Goal: Information Seeking & Learning: Learn about a topic

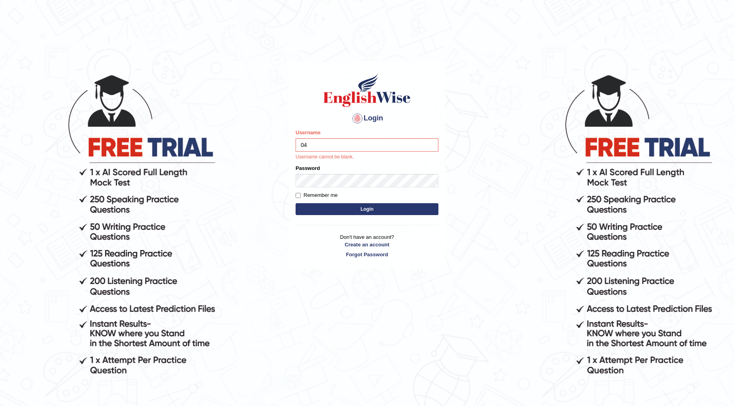
type input "04"
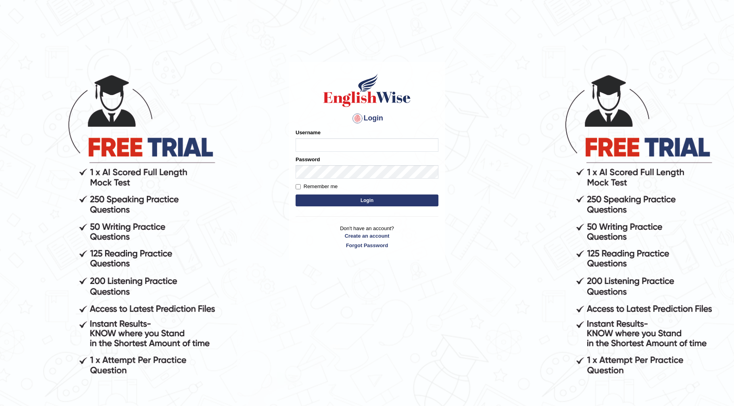
click at [316, 142] on input "Username" at bounding box center [366, 144] width 143 height 13
type input "0481871912"
click at [295, 195] on button "Login" at bounding box center [366, 201] width 143 height 12
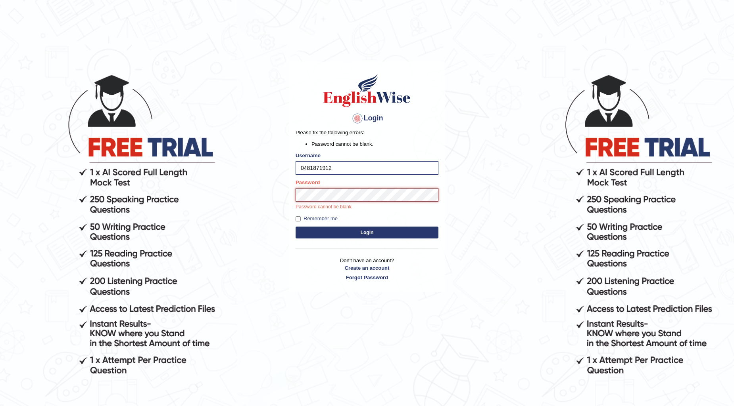
click at [295, 227] on button "Login" at bounding box center [366, 233] width 143 height 12
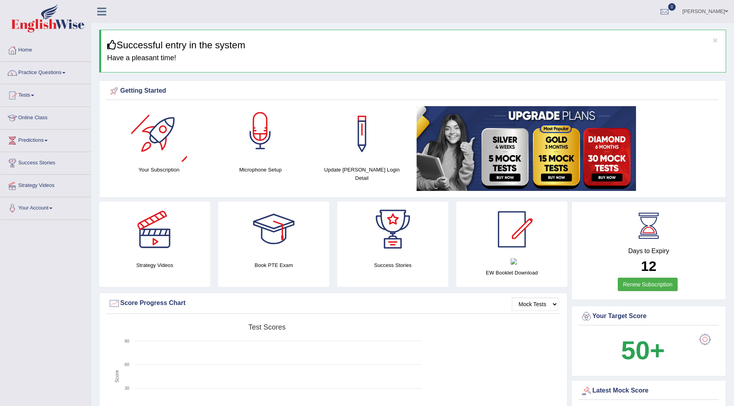
drag, startPoint x: 65, startPoint y: 71, endPoint x: 73, endPoint y: 71, distance: 7.5
click at [65, 71] on link "Practice Questions" at bounding box center [45, 72] width 90 height 20
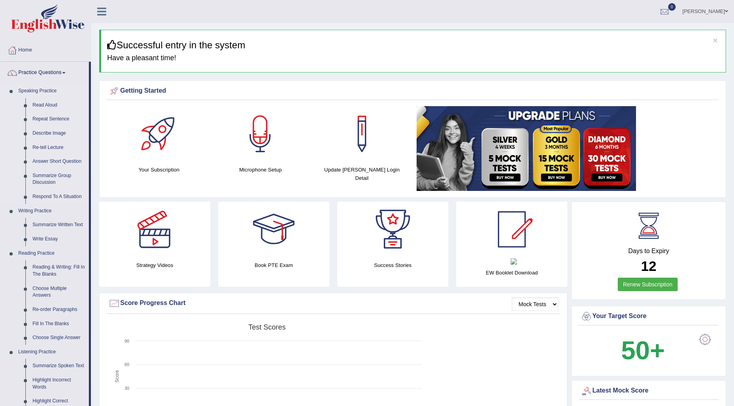
click at [48, 92] on link "Speaking Practice" at bounding box center [52, 91] width 74 height 14
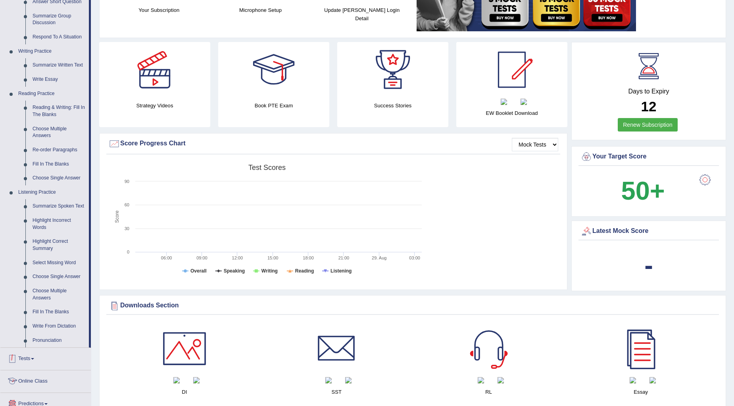
scroll to position [132, 0]
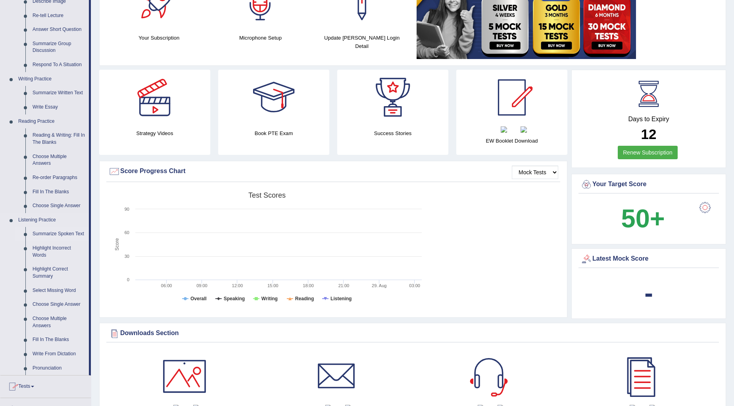
click at [57, 233] on link "Summarize Spoken Text" at bounding box center [59, 234] width 60 height 14
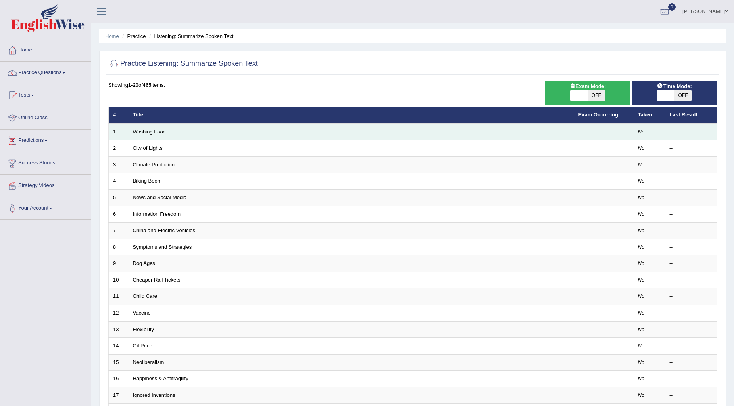
click at [162, 132] on link "Washing Food" at bounding box center [149, 132] width 33 height 6
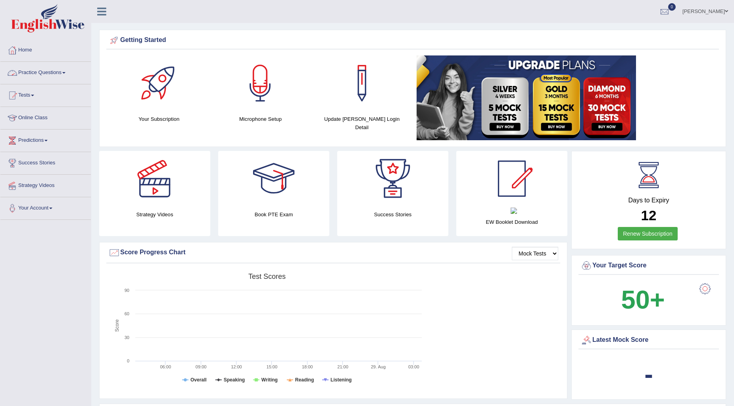
click at [63, 73] on link "Practice Questions" at bounding box center [45, 72] width 90 height 20
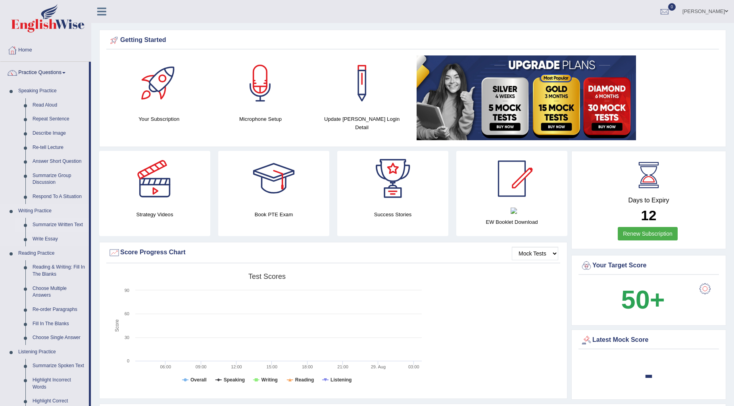
click at [63, 226] on link "Summarize Written Text" at bounding box center [59, 225] width 60 height 14
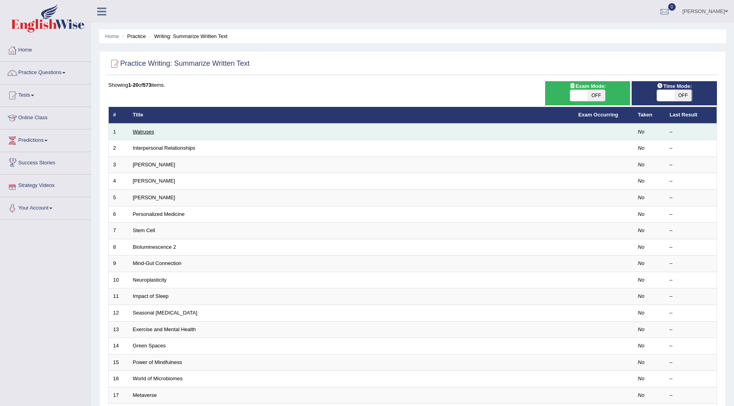
click at [148, 130] on link "Walruses" at bounding box center [143, 132] width 21 height 6
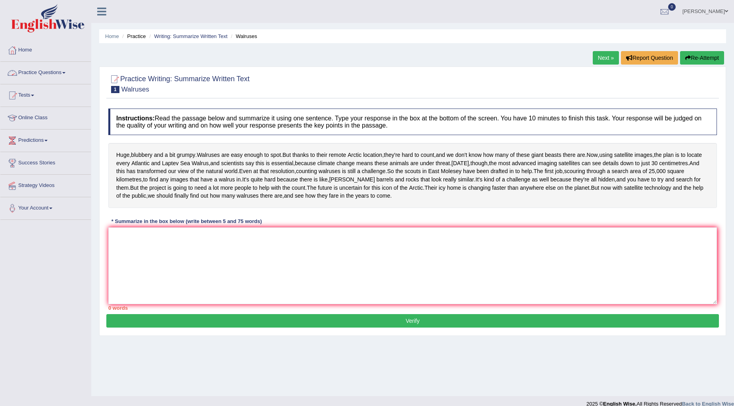
click at [61, 73] on link "Practice Questions" at bounding box center [45, 72] width 90 height 20
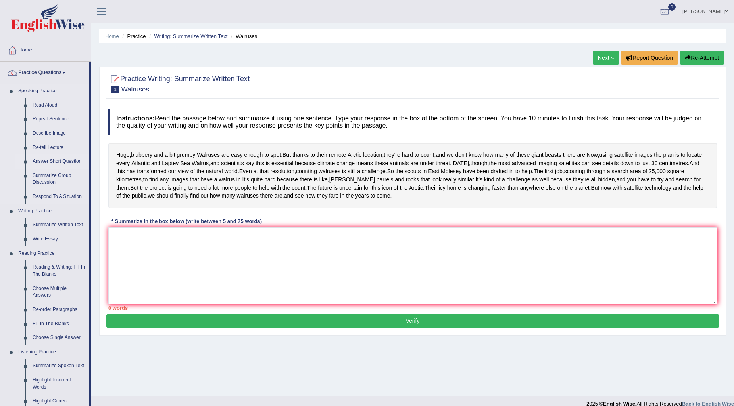
click at [47, 157] on link "Answer Short Question" at bounding box center [59, 162] width 60 height 14
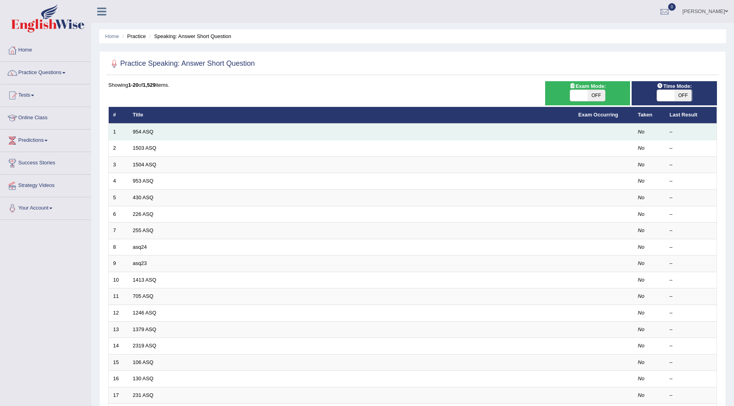
click at [141, 128] on td "954 ASQ" at bounding box center [350, 132] width 445 height 17
click at [140, 129] on link "954 ASQ" at bounding box center [143, 132] width 21 height 6
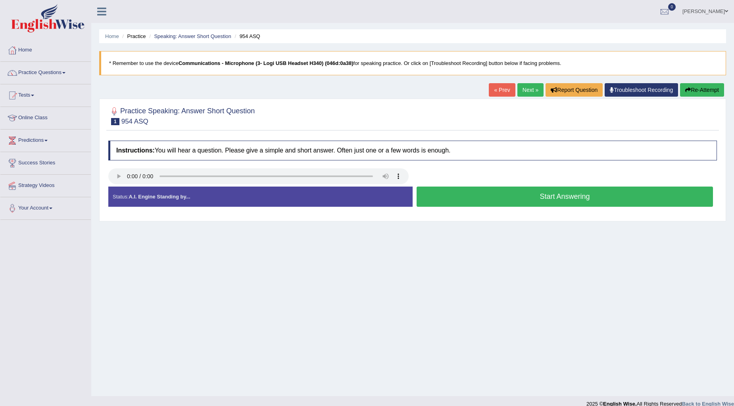
click at [127, 195] on div "Status: A.I. Engine Standing by..." at bounding box center [260, 197] width 304 height 20
click at [513, 196] on button "Start Answering" at bounding box center [564, 197] width 296 height 20
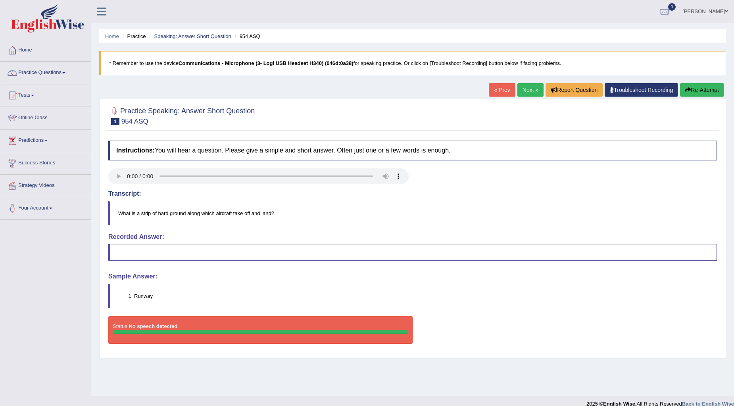
click at [215, 250] on blockquote at bounding box center [412, 252] width 608 height 17
click at [69, 73] on link "Practice Questions" at bounding box center [45, 72] width 90 height 20
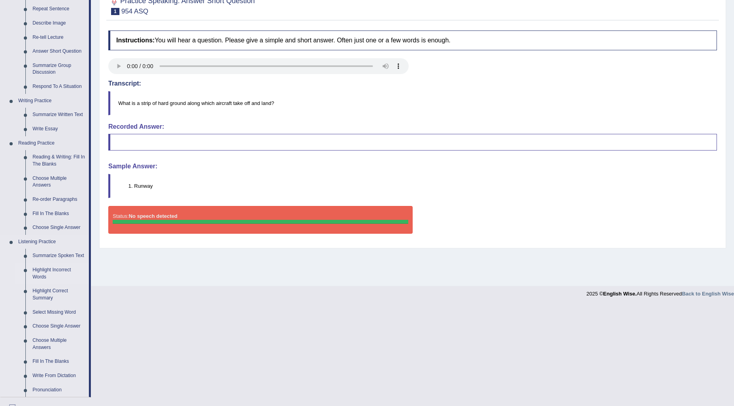
scroll to position [132, 0]
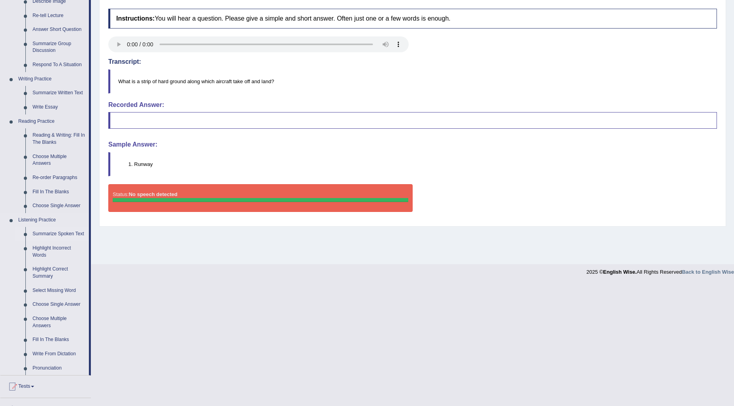
click at [50, 232] on link "Summarize Spoken Text" at bounding box center [59, 234] width 60 height 14
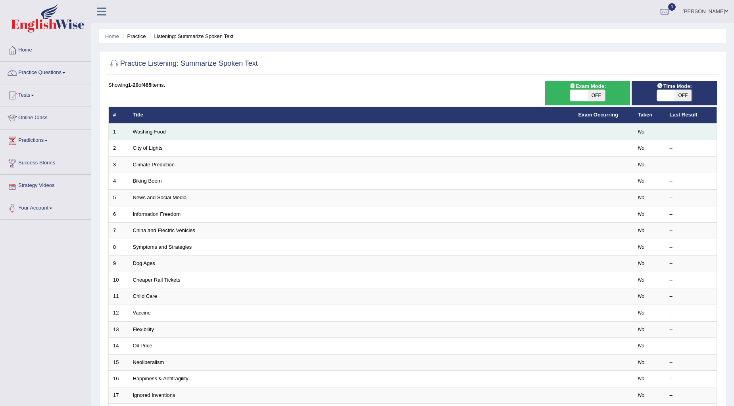
click at [140, 130] on link "Washing Food" at bounding box center [149, 132] width 33 height 6
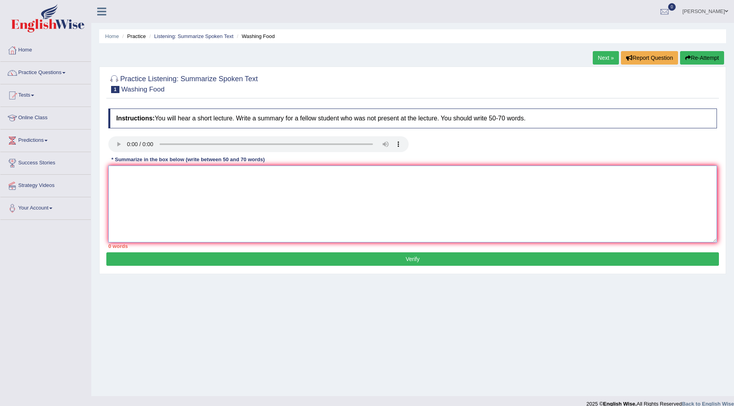
click at [128, 183] on textarea at bounding box center [412, 204] width 608 height 77
click at [172, 261] on button "Verify" at bounding box center [412, 259] width 612 height 13
click at [69, 69] on link "Practice Questions" at bounding box center [45, 72] width 90 height 20
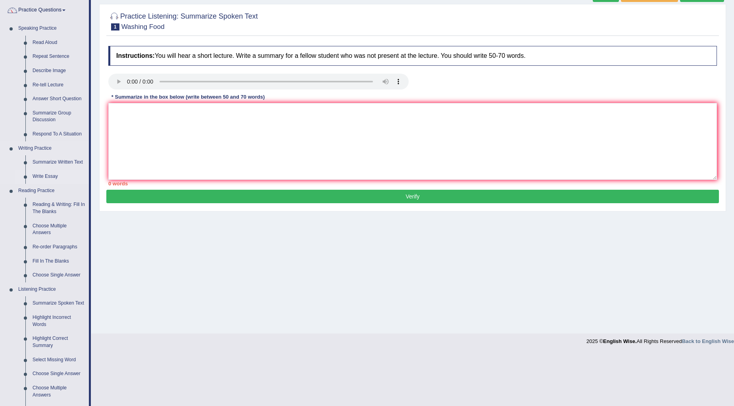
scroll to position [61, 0]
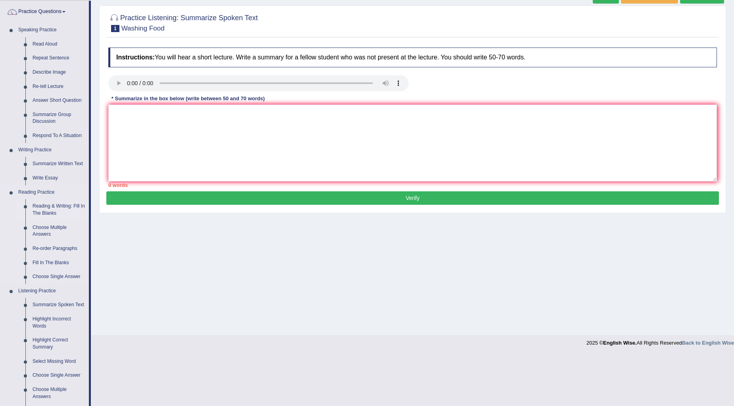
click at [48, 209] on link "Reading & Writing: Fill In The Blanks" at bounding box center [59, 209] width 60 height 21
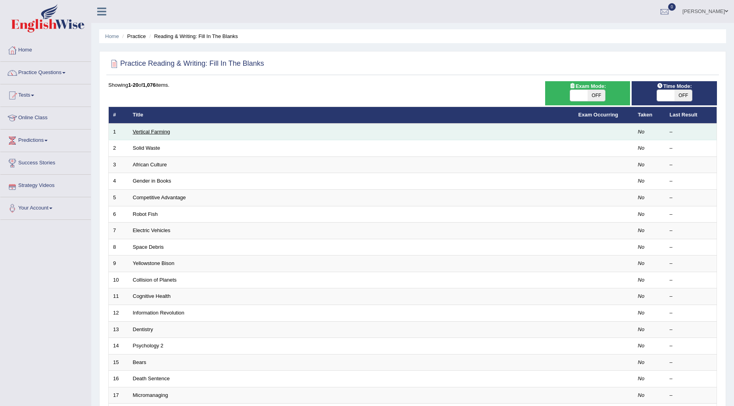
click at [142, 129] on link "Vertical Farming" at bounding box center [151, 132] width 37 height 6
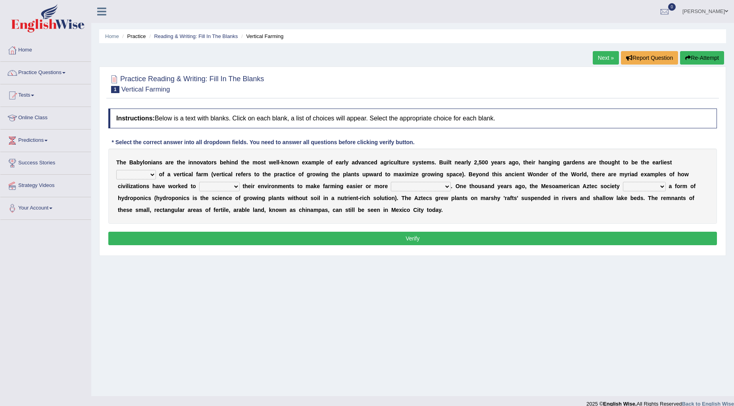
click at [150, 174] on select "prototype failure discredit protocol" at bounding box center [136, 175] width 40 height 10
select select "prototype"
click at [116, 170] on select "prototype failure discredit protocol" at bounding box center [136, 175] width 40 height 10
click at [237, 185] on select "manipulate escape respect disarrange" at bounding box center [219, 187] width 40 height 10
select select "manipulate"
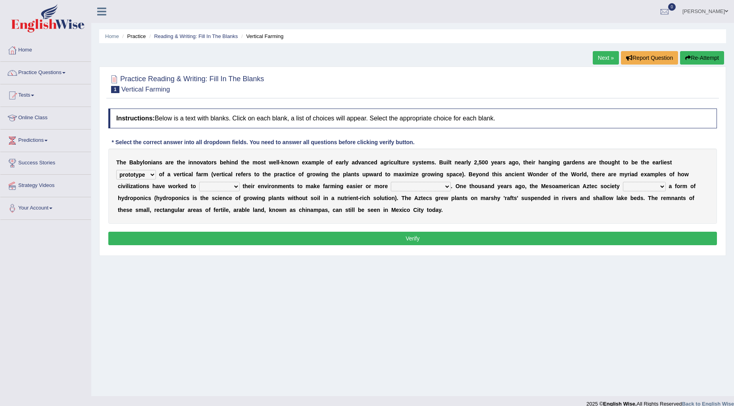
click at [199, 182] on select "manipulate escape respect disarrange" at bounding box center [219, 187] width 40 height 10
click at [448, 186] on select "productive constructive connective counterproductive" at bounding box center [421, 187] width 60 height 10
select select "productive"
click at [391, 182] on select "productive constructive connective counterproductive" at bounding box center [421, 187] width 60 height 10
click at [661, 186] on select "domineered volunteered pioneered engineered" at bounding box center [643, 187] width 43 height 10
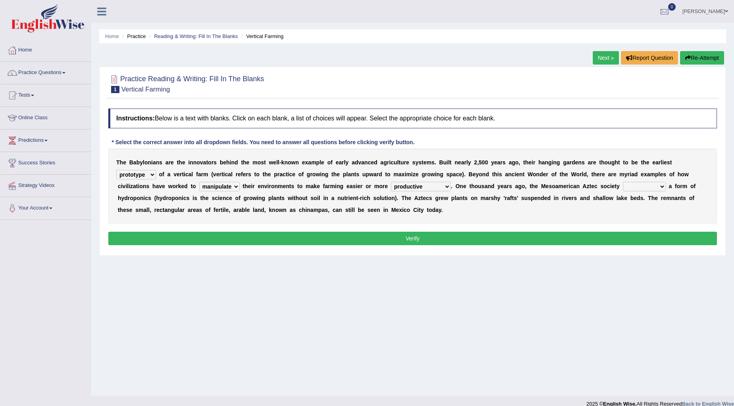
select select "engineered"
click at [623, 182] on select "domineered volunteered pioneered engineered" at bounding box center [643, 187] width 43 height 10
click at [393, 239] on button "Verify" at bounding box center [412, 238] width 608 height 13
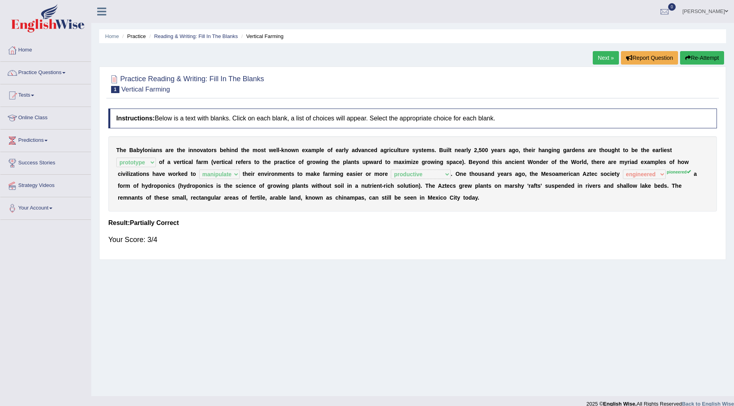
click at [600, 58] on link "Next »" at bounding box center [605, 57] width 26 height 13
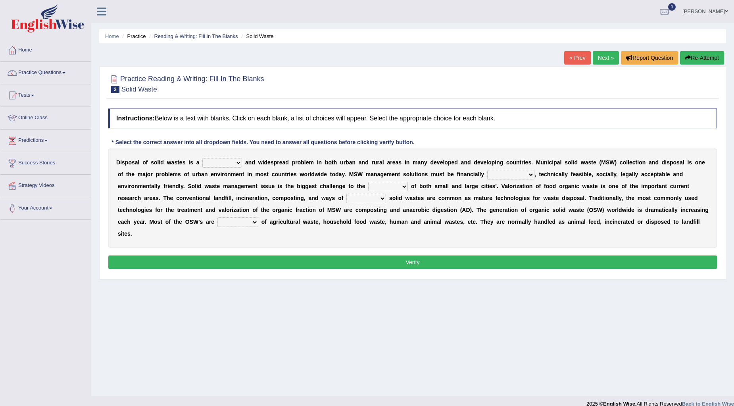
click at [237, 163] on select "slanting stinging stalling shafting" at bounding box center [222, 163] width 40 height 10
select select "shafting"
click at [202, 158] on select "slanting stinging stalling shafting" at bounding box center [222, 163] width 40 height 10
click at [532, 174] on select "unattainable sustainable objectionable treasonable" at bounding box center [510, 175] width 47 height 10
select select "unattainable"
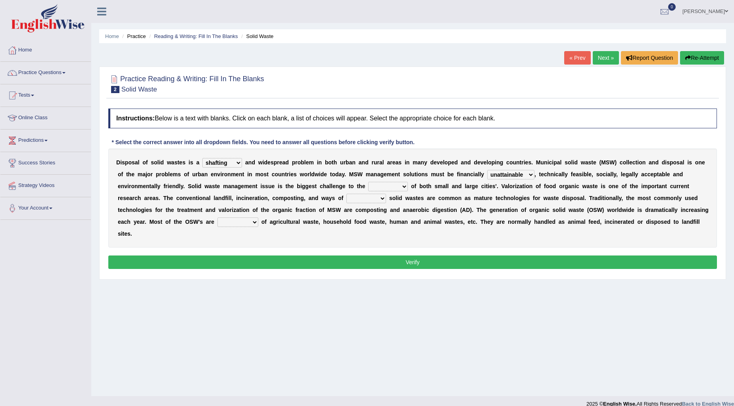
click at [487, 170] on select "unattainable sustainable objectionable treasonable" at bounding box center [510, 175] width 47 height 10
click at [404, 189] on select "plants culture authorities history" at bounding box center [388, 187] width 40 height 10
select select "history"
click at [368, 182] on select "plants culture authorities history" at bounding box center [388, 187] width 40 height 10
click at [383, 197] on select "reserving preserving deserving handling" at bounding box center [366, 199] width 40 height 10
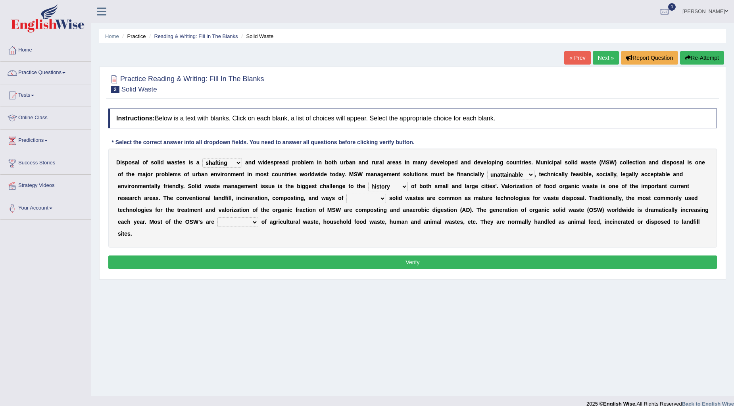
select select "handling"
click at [346, 194] on select "reserving preserving deserving handling" at bounding box center [366, 199] width 40 height 10
click at [251, 224] on select "composed disposed composing disposing" at bounding box center [237, 223] width 41 height 10
select select "composed"
click at [217, 218] on select "composed disposed composing disposing" at bounding box center [237, 223] width 41 height 10
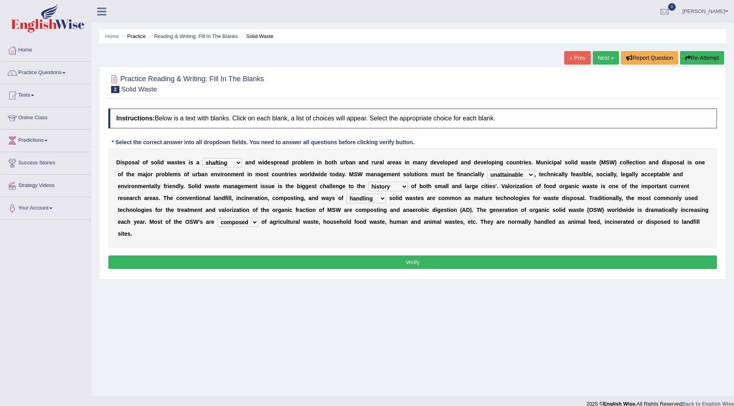
click at [410, 264] on button "Verify" at bounding box center [412, 262] width 608 height 13
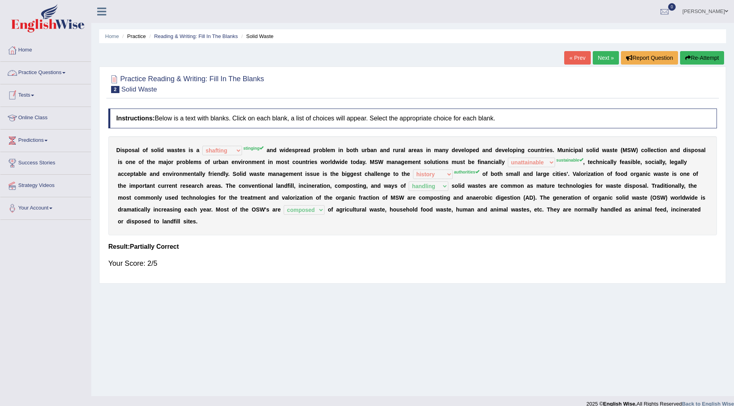
click at [65, 72] on span at bounding box center [63, 73] width 3 height 2
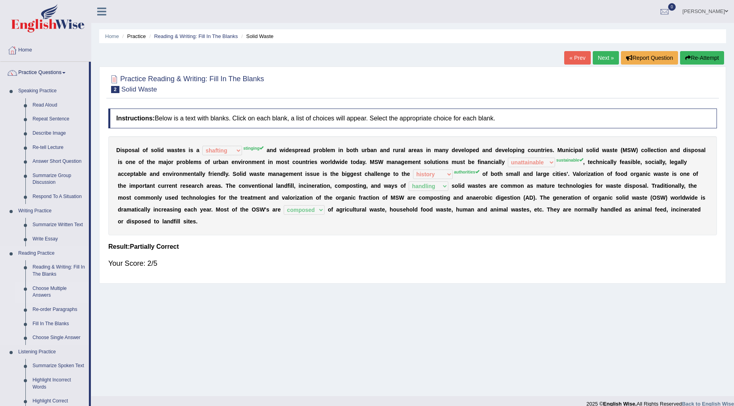
click at [53, 287] on link "Choose Multiple Answers" at bounding box center [59, 292] width 60 height 21
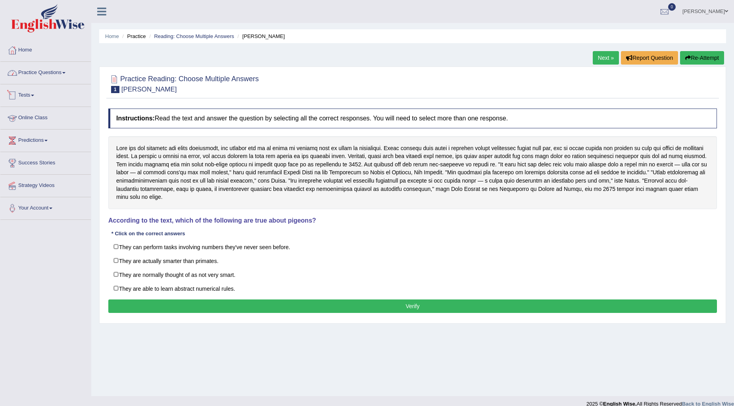
click at [68, 71] on link "Practice Questions" at bounding box center [45, 72] width 90 height 20
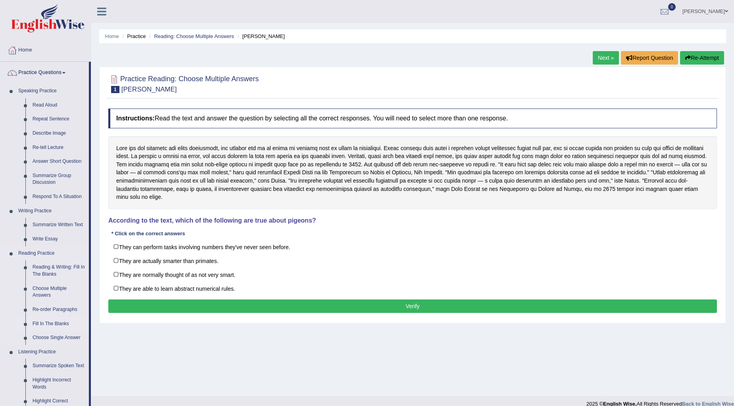
click at [29, 322] on link "Fill In The Blanks" at bounding box center [59, 324] width 60 height 14
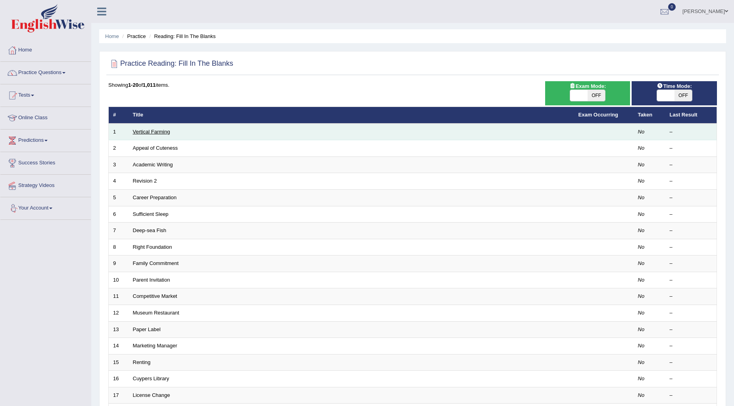
click at [157, 134] on link "Vertical Farming" at bounding box center [151, 132] width 37 height 6
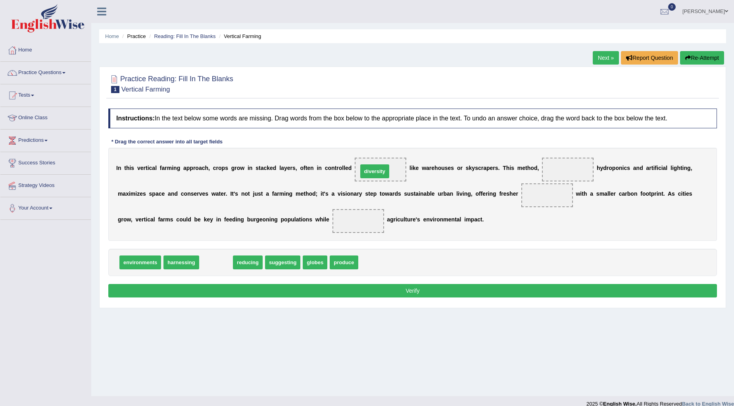
drag, startPoint x: 217, startPoint y: 260, endPoint x: 375, endPoint y: 169, distance: 182.9
drag, startPoint x: 286, startPoint y: 263, endPoint x: 567, endPoint y: 171, distance: 296.2
drag, startPoint x: 216, startPoint y: 261, endPoint x: 545, endPoint y: 197, distance: 334.8
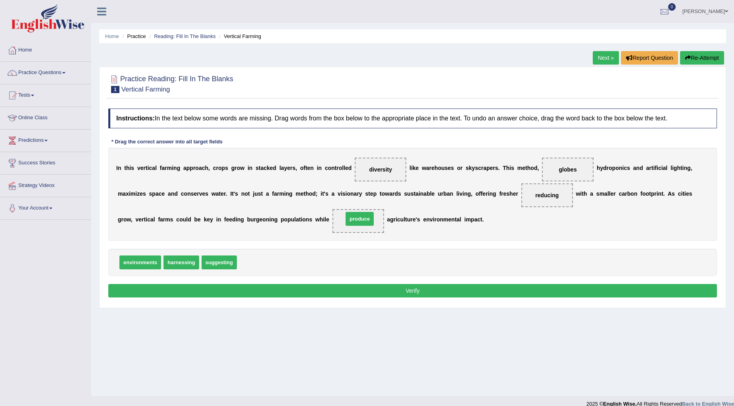
drag, startPoint x: 257, startPoint y: 262, endPoint x: 363, endPoint y: 218, distance: 114.9
click at [410, 290] on button "Verify" at bounding box center [412, 290] width 608 height 13
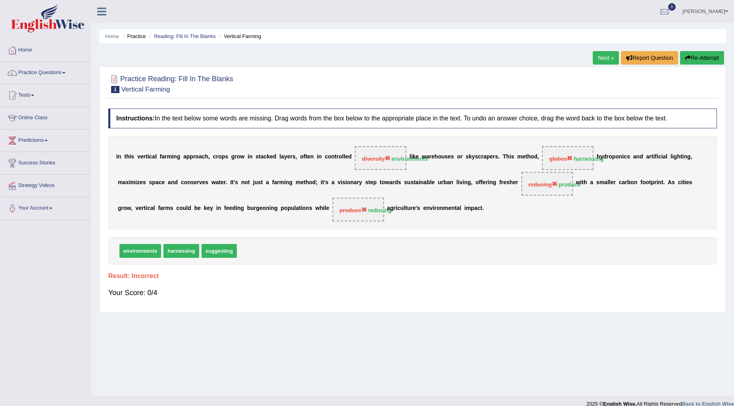
click at [610, 52] on link "Next »" at bounding box center [605, 57] width 26 height 13
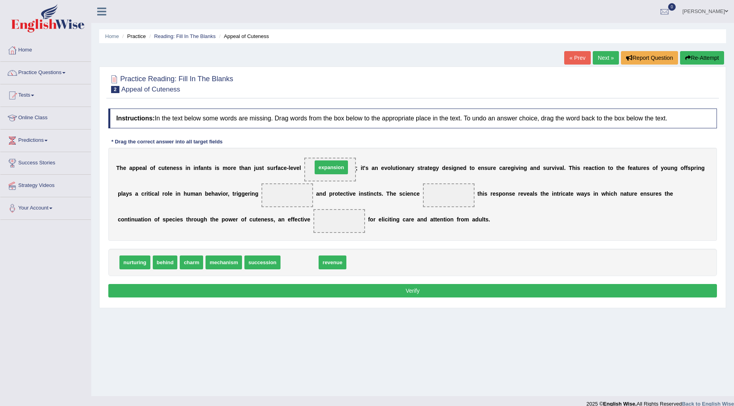
drag, startPoint x: 305, startPoint y: 259, endPoint x: 336, endPoint y: 164, distance: 100.3
drag, startPoint x: 144, startPoint y: 262, endPoint x: 297, endPoint y: 193, distance: 167.3
drag, startPoint x: 201, startPoint y: 258, endPoint x: 215, endPoint y: 255, distance: 14.5
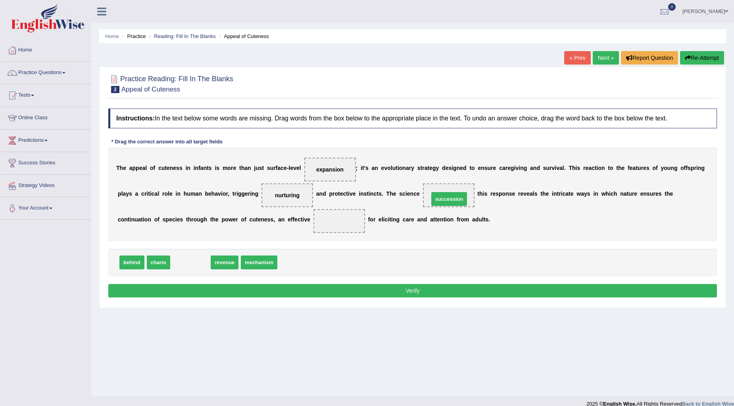
drag, startPoint x: 199, startPoint y: 263, endPoint x: 458, endPoint y: 199, distance: 266.2
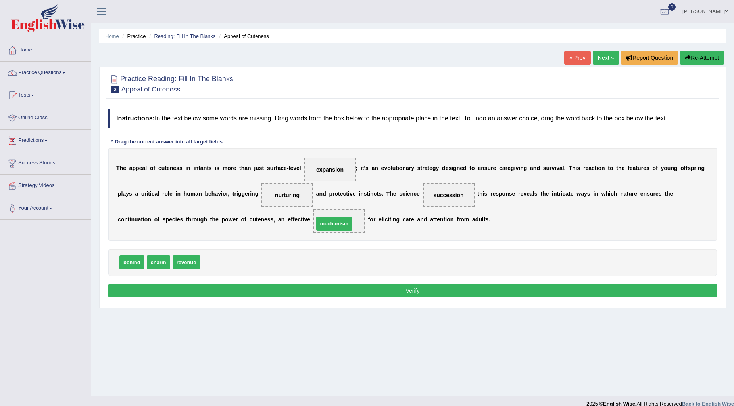
drag, startPoint x: 222, startPoint y: 263, endPoint x: 343, endPoint y: 220, distance: 127.9
click at [387, 287] on button "Verify" at bounding box center [412, 290] width 608 height 13
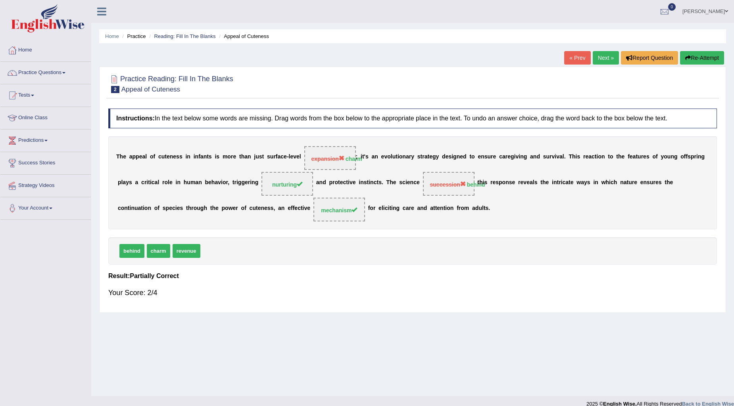
click at [475, 186] on strong "behind" at bounding box center [476, 185] width 18 height 6
click at [689, 52] on button "Re-Attempt" at bounding box center [702, 57] width 44 height 13
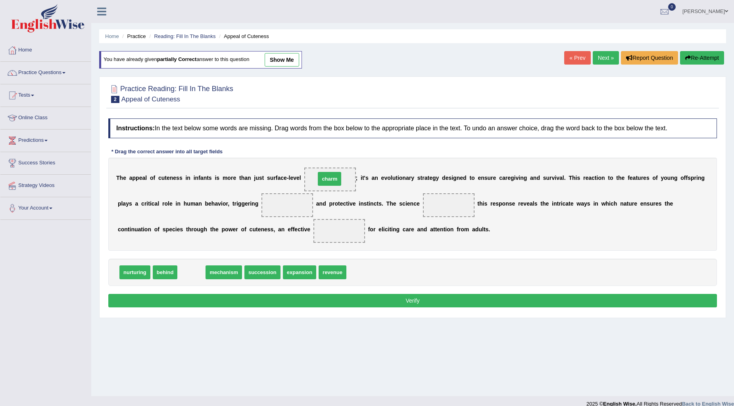
drag, startPoint x: 195, startPoint y: 271, endPoint x: 333, endPoint y: 178, distance: 166.7
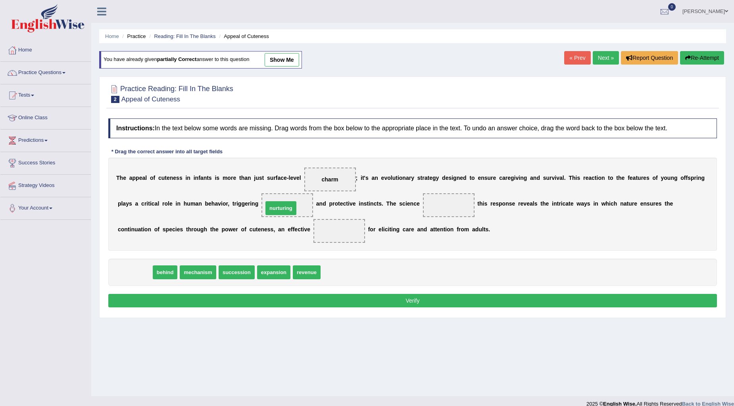
drag, startPoint x: 141, startPoint y: 271, endPoint x: 287, endPoint y: 207, distance: 159.4
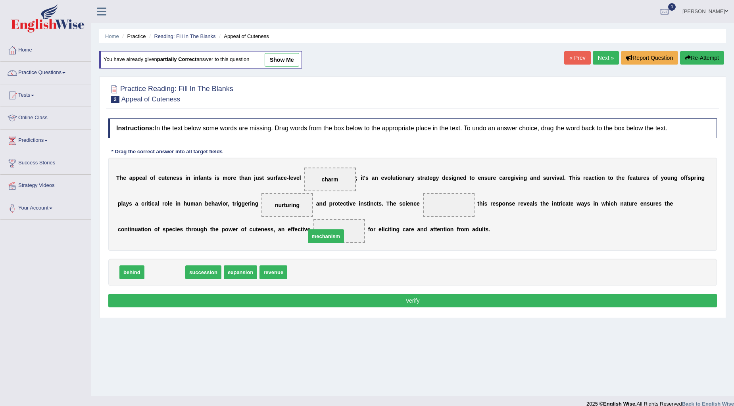
drag, startPoint x: 166, startPoint y: 272, endPoint x: 327, endPoint y: 236, distance: 165.0
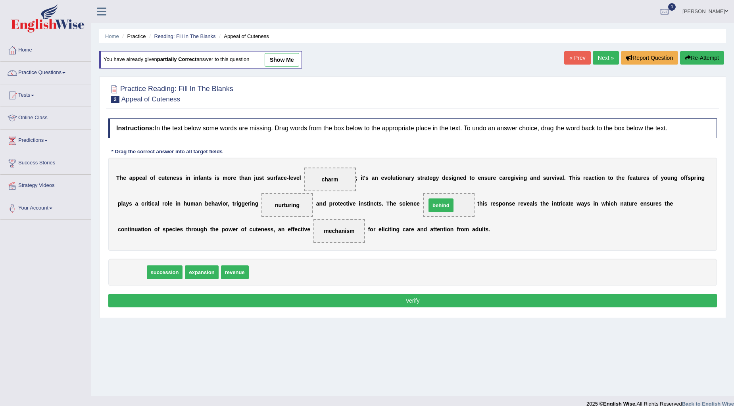
drag, startPoint x: 132, startPoint y: 268, endPoint x: 441, endPoint y: 201, distance: 316.1
click at [429, 300] on button "Verify" at bounding box center [412, 300] width 608 height 13
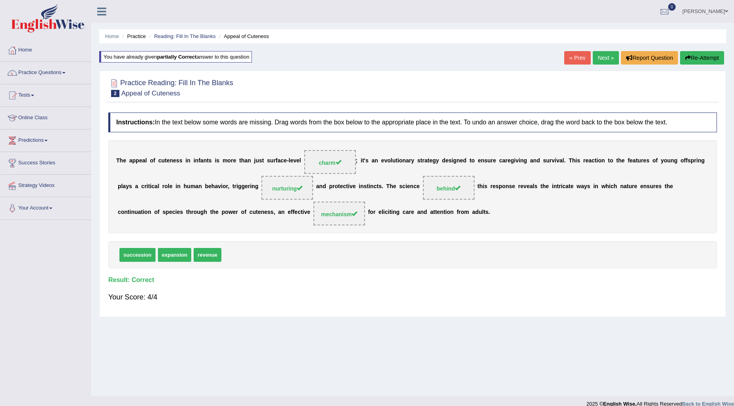
click at [601, 52] on link "Next »" at bounding box center [605, 57] width 26 height 13
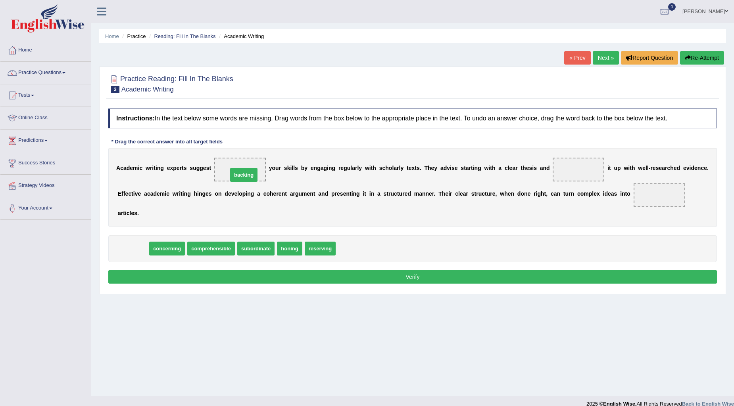
drag, startPoint x: 134, startPoint y: 246, endPoint x: 245, endPoint y: 172, distance: 133.0
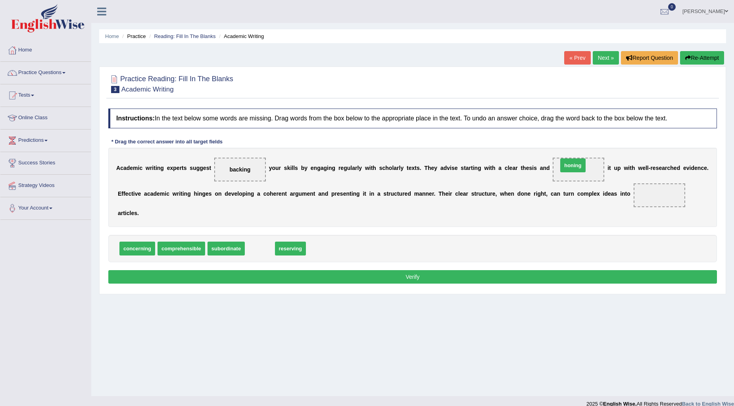
drag, startPoint x: 257, startPoint y: 249, endPoint x: 570, endPoint y: 166, distance: 323.7
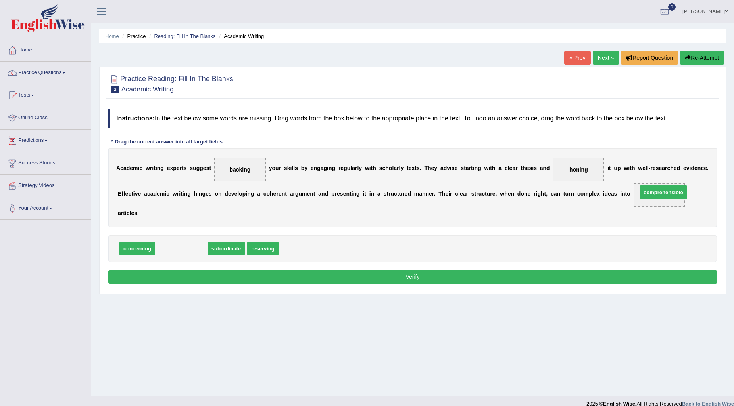
drag, startPoint x: 185, startPoint y: 246, endPoint x: 660, endPoint y: 191, distance: 478.2
click at [421, 276] on button "Verify" at bounding box center [412, 276] width 608 height 13
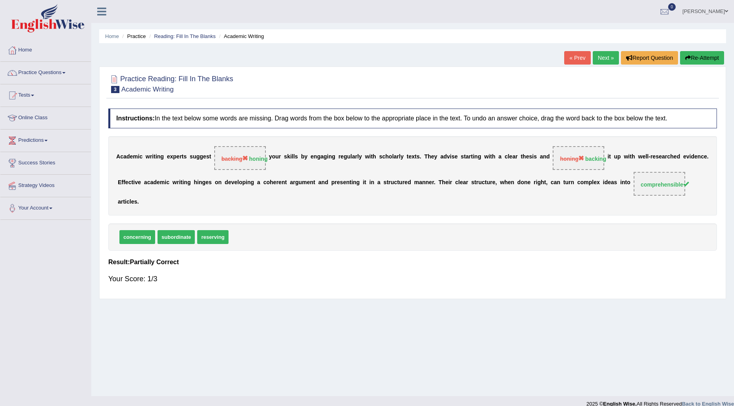
click at [271, 224] on div "concerning subordinate reserving" at bounding box center [412, 237] width 608 height 27
click at [686, 55] on icon "button" at bounding box center [688, 58] width 6 height 6
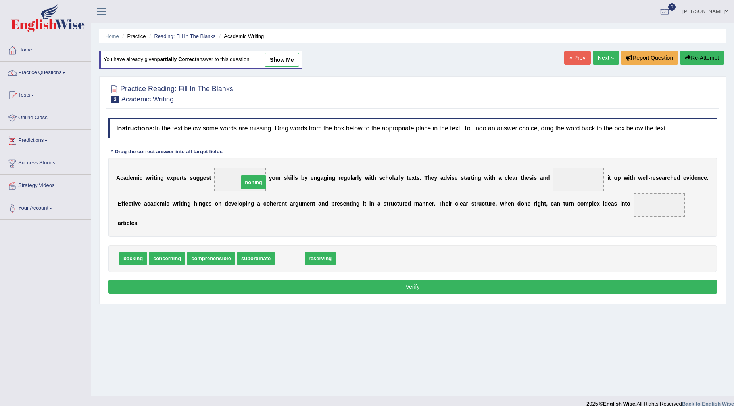
drag, startPoint x: 290, startPoint y: 259, endPoint x: 254, endPoint y: 183, distance: 84.2
drag, startPoint x: 132, startPoint y: 255, endPoint x: 567, endPoint y: 177, distance: 442.3
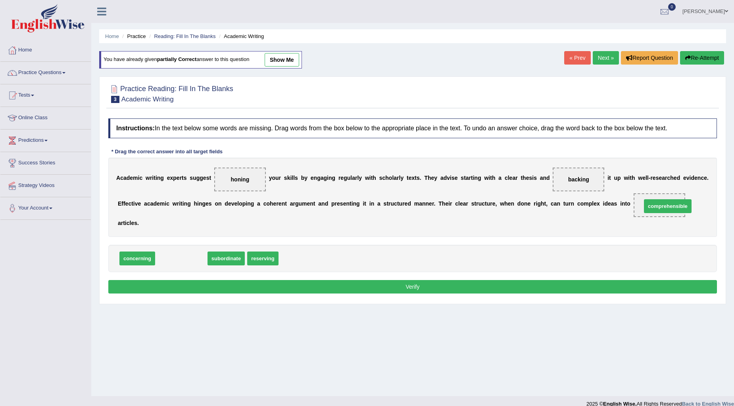
drag, startPoint x: 174, startPoint y: 253, endPoint x: 661, endPoint y: 201, distance: 488.9
click at [400, 287] on button "Verify" at bounding box center [412, 286] width 608 height 13
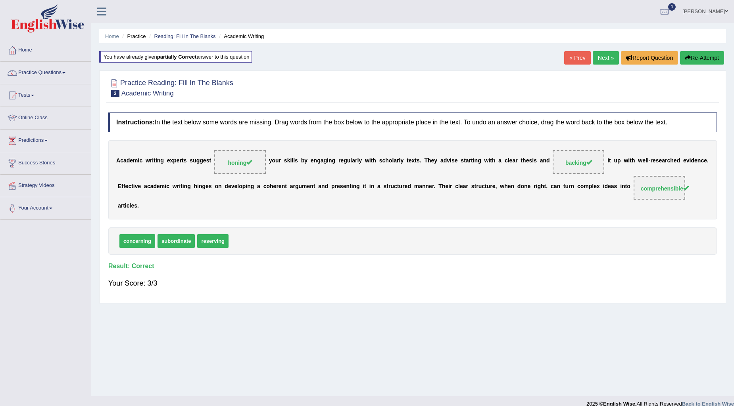
click at [598, 53] on link "Next »" at bounding box center [605, 57] width 26 height 13
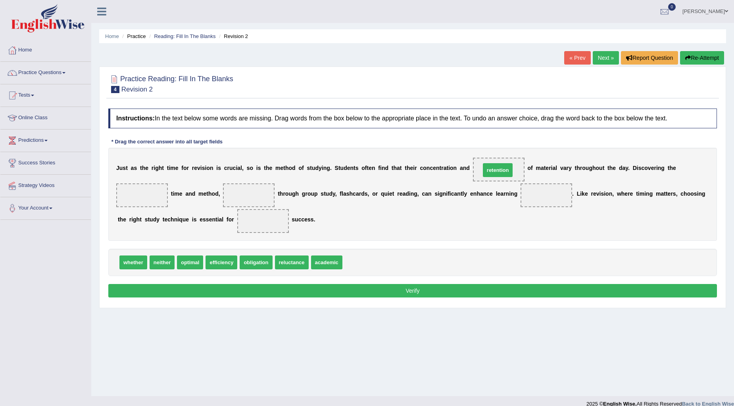
drag, startPoint x: 356, startPoint y: 264, endPoint x: 494, endPoint y: 172, distance: 166.1
drag, startPoint x: 331, startPoint y: 262, endPoint x: 262, endPoint y: 191, distance: 99.3
drag, startPoint x: 159, startPoint y: 265, endPoint x: 160, endPoint y: 271, distance: 6.1
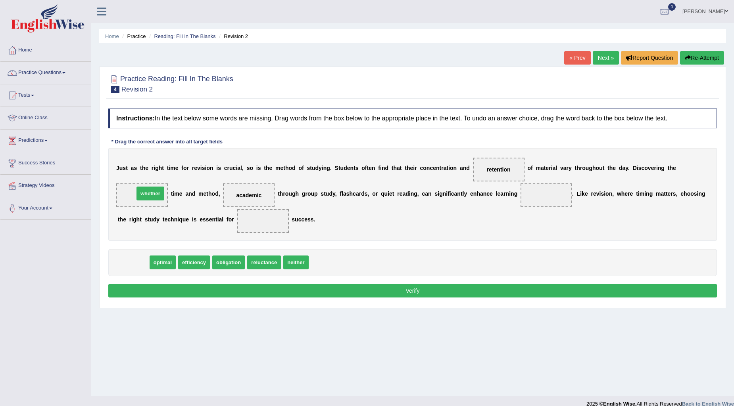
drag, startPoint x: 136, startPoint y: 261, endPoint x: 152, endPoint y: 189, distance: 73.7
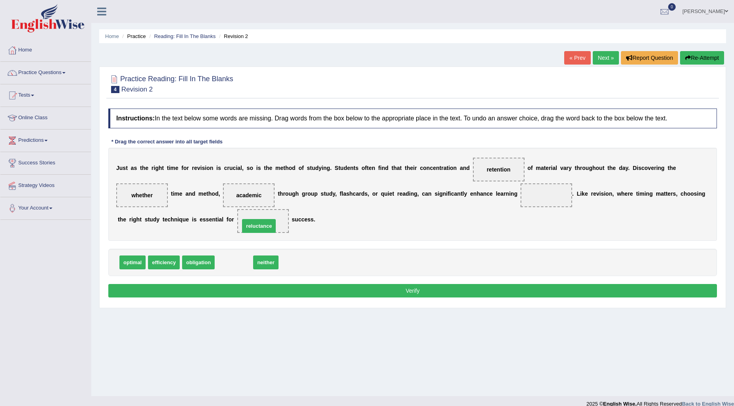
drag, startPoint x: 225, startPoint y: 261, endPoint x: 255, endPoint y: 217, distance: 52.8
drag, startPoint x: 134, startPoint y: 264, endPoint x: 528, endPoint y: 192, distance: 400.5
click at [502, 291] on button "Verify" at bounding box center [412, 290] width 608 height 13
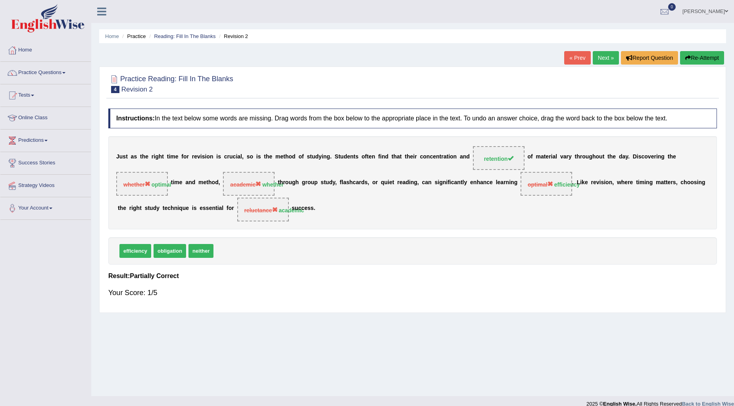
click at [606, 56] on link "Next »" at bounding box center [605, 57] width 26 height 13
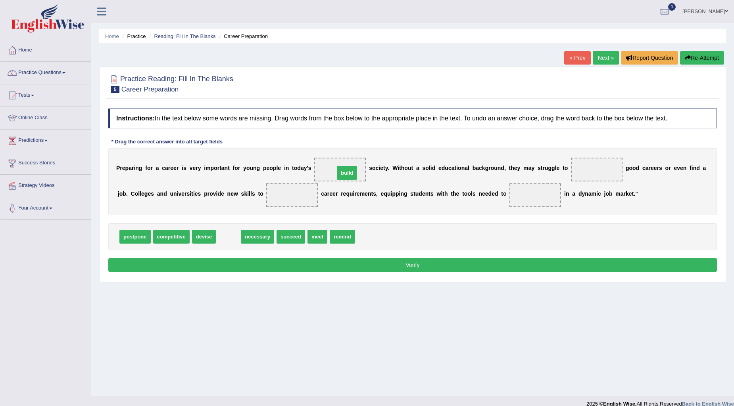
drag, startPoint x: 222, startPoint y: 237, endPoint x: 341, endPoint y: 173, distance: 134.6
drag, startPoint x: 268, startPoint y: 235, endPoint x: 607, endPoint y: 169, distance: 345.9
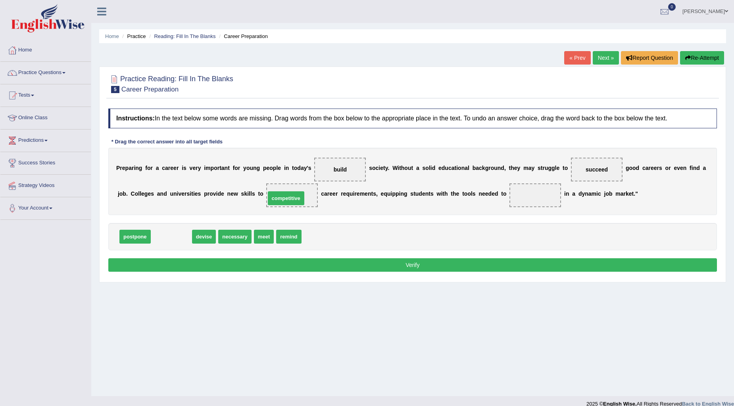
drag, startPoint x: 179, startPoint y: 236, endPoint x: 295, endPoint y: 196, distance: 122.6
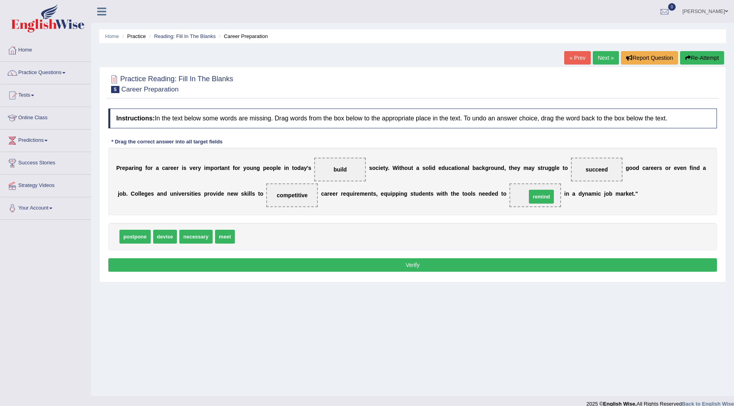
drag, startPoint x: 245, startPoint y: 235, endPoint x: 536, endPoint y: 195, distance: 294.2
click at [425, 267] on button "Verify" at bounding box center [412, 265] width 608 height 13
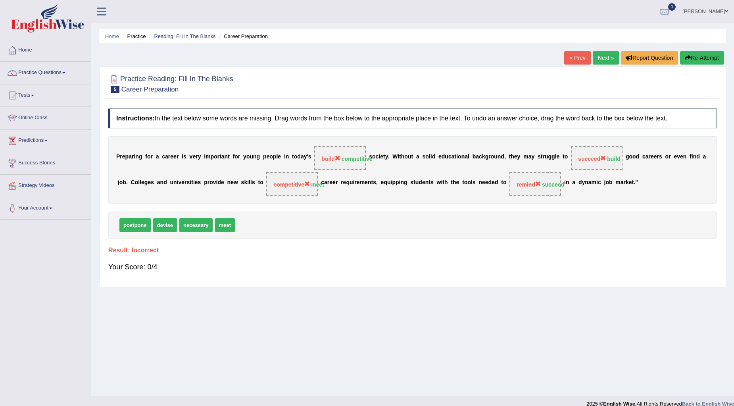
click at [699, 54] on button "Re-Attempt" at bounding box center [702, 57] width 44 height 13
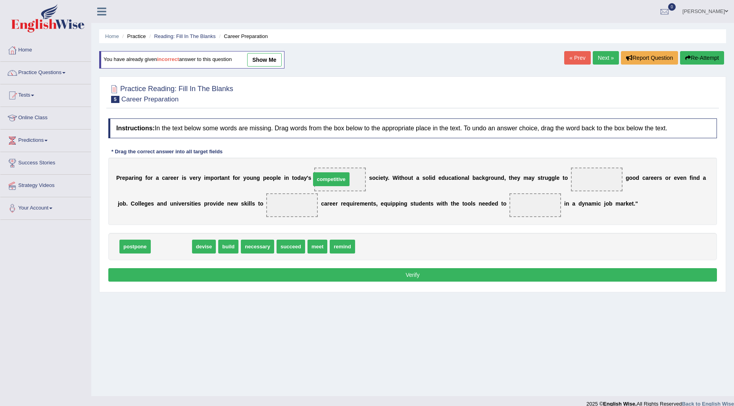
drag, startPoint x: 176, startPoint y: 245, endPoint x: 336, endPoint y: 178, distance: 173.4
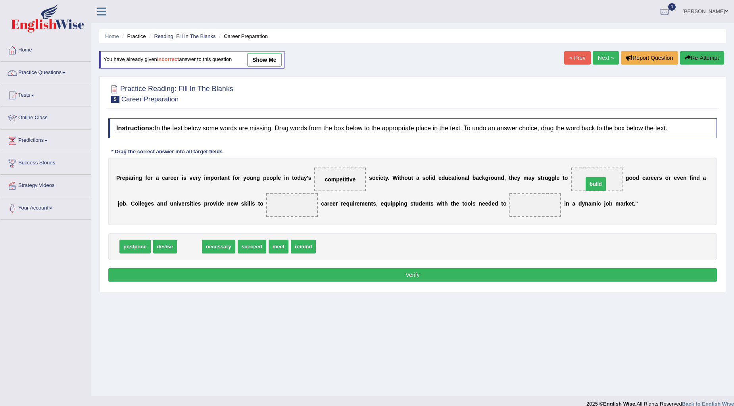
drag, startPoint x: 192, startPoint y: 246, endPoint x: 598, endPoint y: 183, distance: 410.8
drag, startPoint x: 257, startPoint y: 248, endPoint x: 311, endPoint y: 207, distance: 68.0
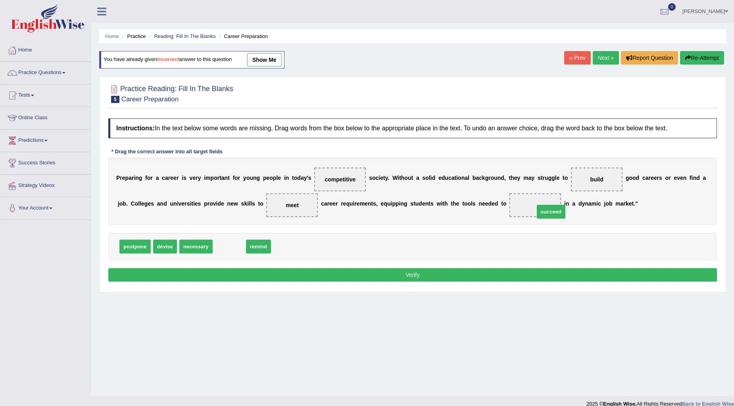
drag, startPoint x: 236, startPoint y: 245, endPoint x: 557, endPoint y: 210, distance: 323.4
click at [448, 275] on button "Verify" at bounding box center [412, 274] width 608 height 13
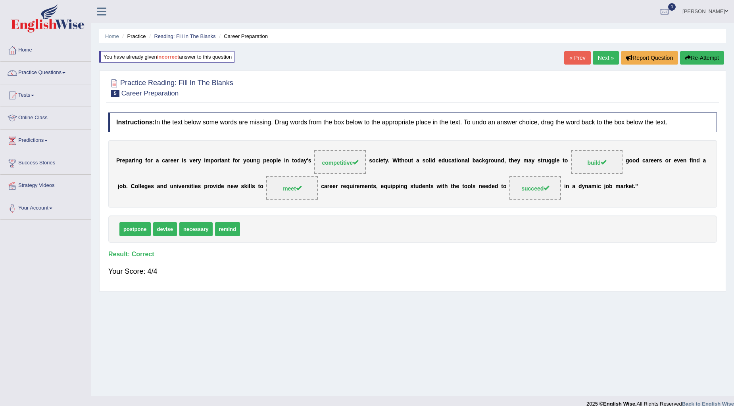
click at [605, 56] on link "Next »" at bounding box center [605, 57] width 26 height 13
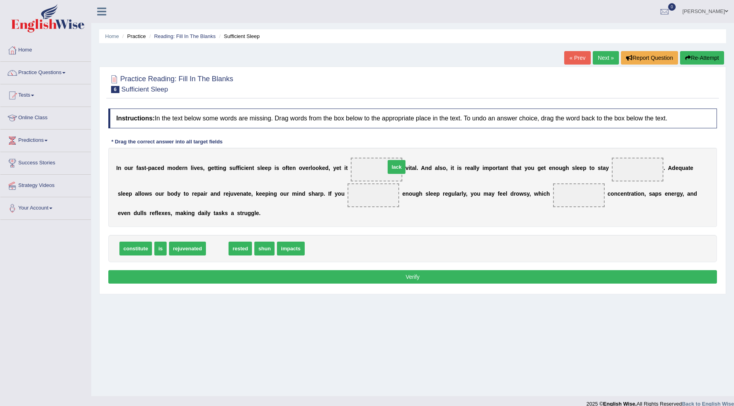
drag, startPoint x: 213, startPoint y: 246, endPoint x: 393, endPoint y: 164, distance: 197.0
drag, startPoint x: 374, startPoint y: 167, endPoint x: 288, endPoint y: 247, distance: 117.5
drag, startPoint x: 157, startPoint y: 249, endPoint x: 370, endPoint y: 166, distance: 229.0
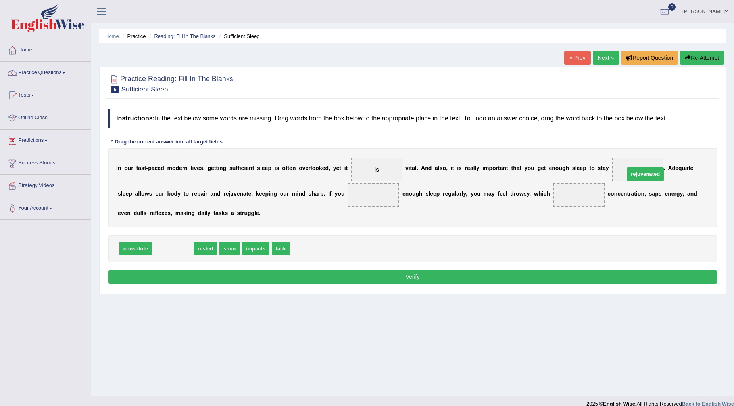
drag, startPoint x: 176, startPoint y: 247, endPoint x: 647, endPoint y: 169, distance: 477.1
click at [166, 249] on span "rested" at bounding box center [165, 249] width 23 height 14
drag, startPoint x: 166, startPoint y: 249, endPoint x: 379, endPoint y: 193, distance: 220.8
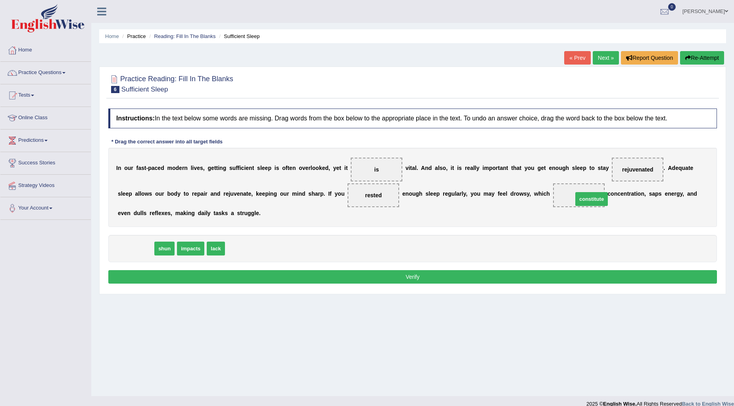
drag, startPoint x: 140, startPoint y: 251, endPoint x: 596, endPoint y: 201, distance: 458.3
click at [514, 279] on button "Verify" at bounding box center [412, 276] width 608 height 13
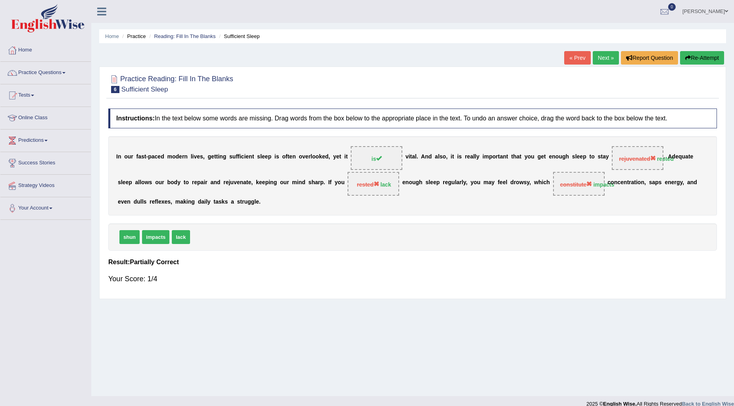
drag, startPoint x: 377, startPoint y: 178, endPoint x: 447, endPoint y: 170, distance: 70.7
click at [441, 172] on div "I n o u r f a s t - p a c e d m o d e r n l i v e s , g e t t i n g s u f f i c…" at bounding box center [412, 175] width 608 height 79
drag, startPoint x: 624, startPoint y: 147, endPoint x: 648, endPoint y: 165, distance: 30.6
click at [641, 160] on span "rejuvenated rested" at bounding box center [637, 158] width 52 height 24
click at [53, 70] on link "Practice Questions" at bounding box center [45, 72] width 90 height 20
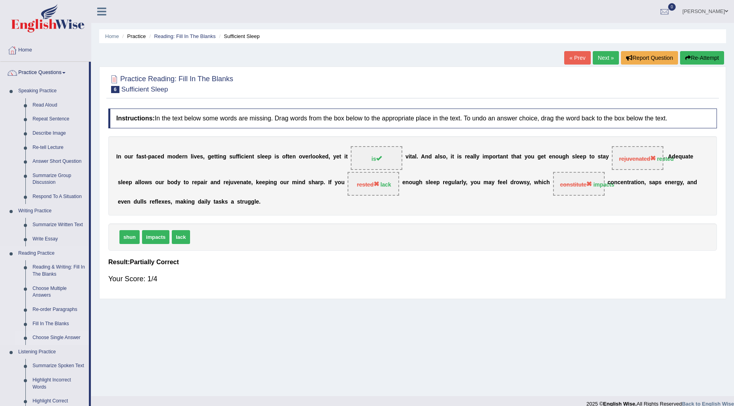
click at [58, 339] on link "Choose Single Answer" at bounding box center [59, 338] width 60 height 14
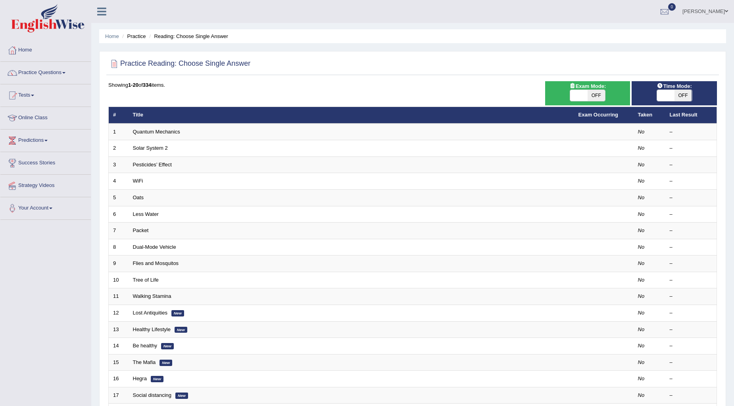
click at [155, 132] on link "Quantum Mechanics" at bounding box center [156, 132] width 47 height 6
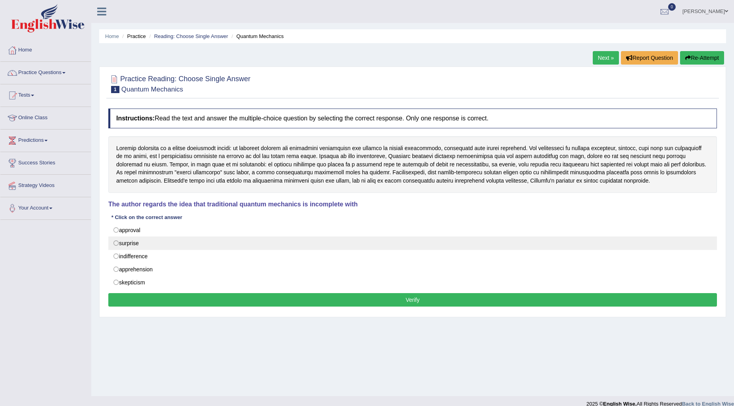
click at [113, 243] on label "surprise" at bounding box center [412, 243] width 608 height 13
radio input "true"
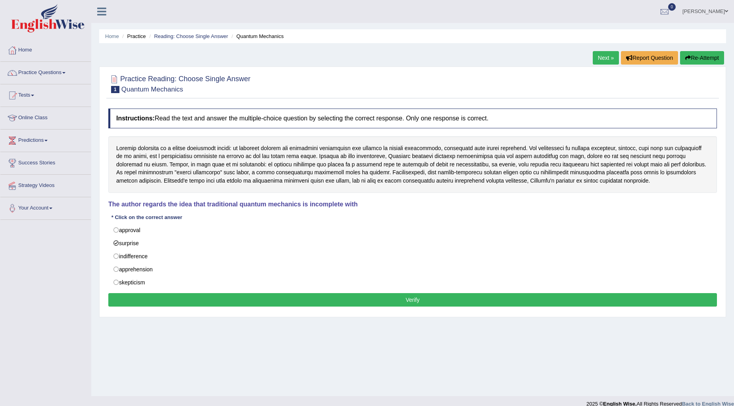
click at [144, 298] on button "Verify" at bounding box center [412, 299] width 608 height 13
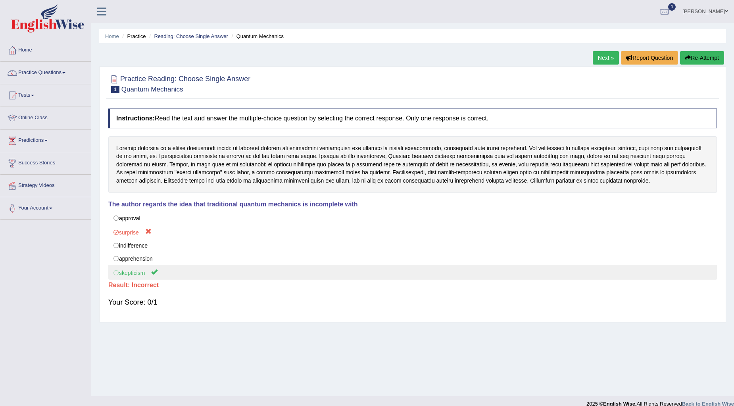
click at [116, 278] on label "skepticism" at bounding box center [412, 272] width 608 height 15
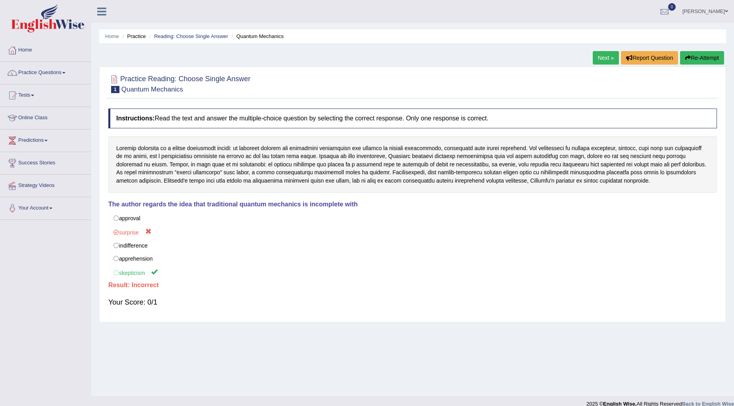
click at [693, 54] on button "Re-Attempt" at bounding box center [702, 57] width 44 height 13
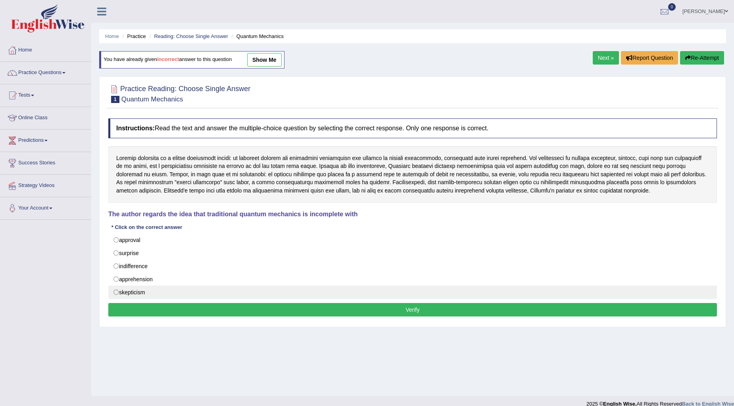
click at [116, 296] on label "skepticism" at bounding box center [412, 292] width 608 height 13
radio input "true"
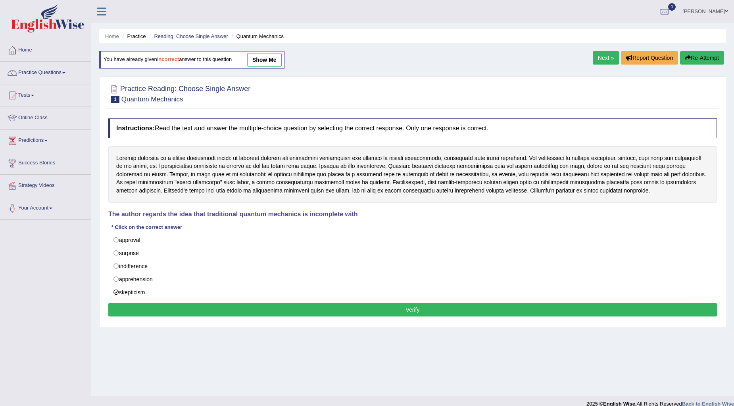
click at [154, 316] on button "Verify" at bounding box center [412, 309] width 608 height 13
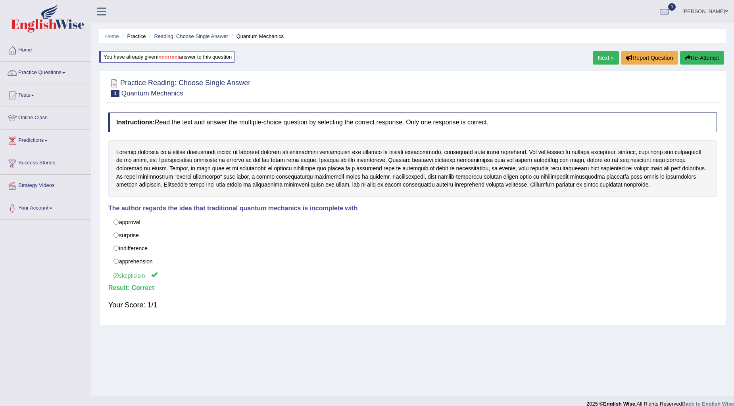
click at [596, 52] on link "Next »" at bounding box center [605, 57] width 26 height 13
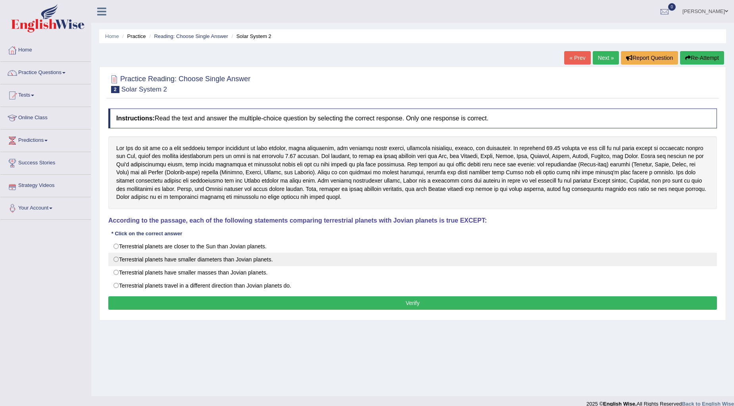
click at [117, 259] on label "Terrestrial planets have smaller diameters than Jovian planets." at bounding box center [412, 259] width 608 height 13
radio input "true"
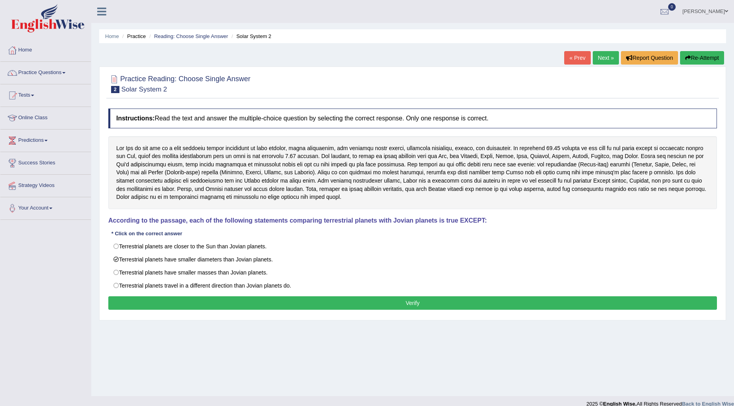
click at [167, 306] on button "Verify" at bounding box center [412, 303] width 608 height 13
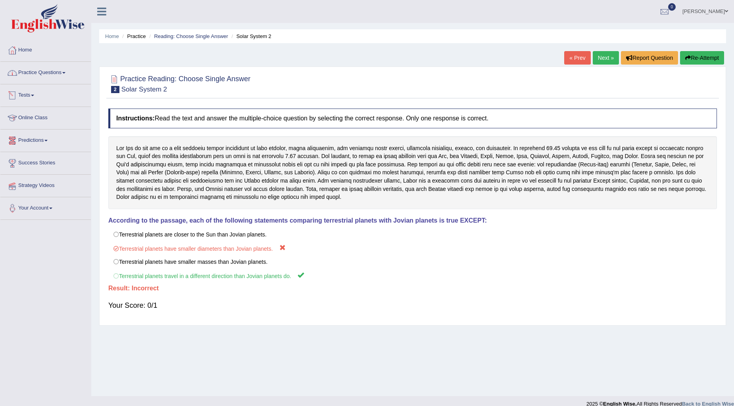
click at [42, 74] on link "Practice Questions" at bounding box center [45, 72] width 90 height 20
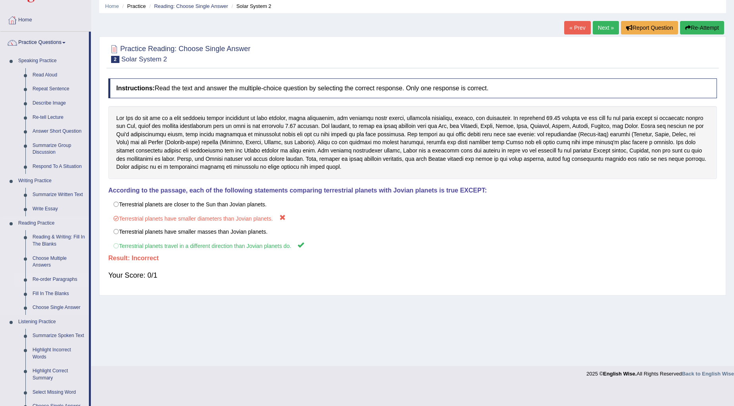
scroll to position [44, 0]
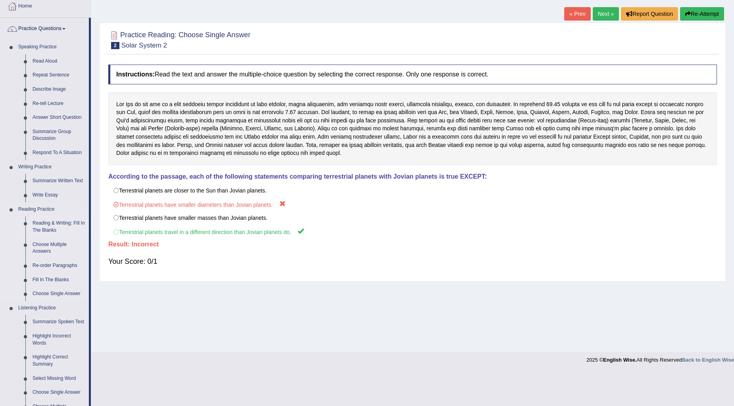
click at [56, 230] on link "Reading & Writing: Fill In The Blanks" at bounding box center [59, 226] width 60 height 21
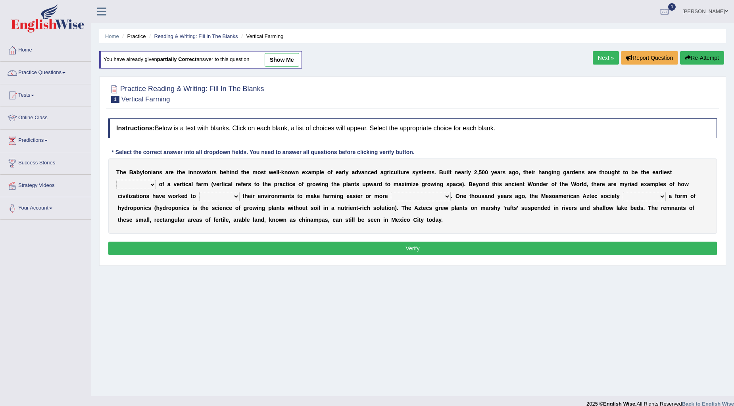
click at [465, 290] on div "Home Practice Reading & Writing: Fill In The Blanks Vertical Farming You have a…" at bounding box center [412, 198] width 642 height 396
click at [62, 70] on link "Practice Questions" at bounding box center [45, 72] width 90 height 20
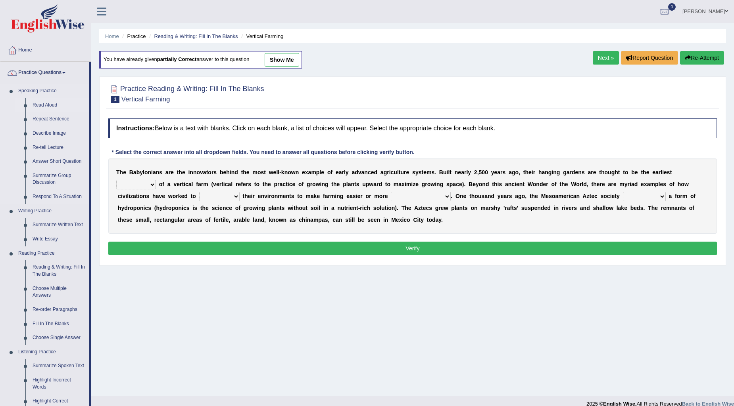
click at [57, 105] on link "Read Aloud" at bounding box center [59, 105] width 60 height 14
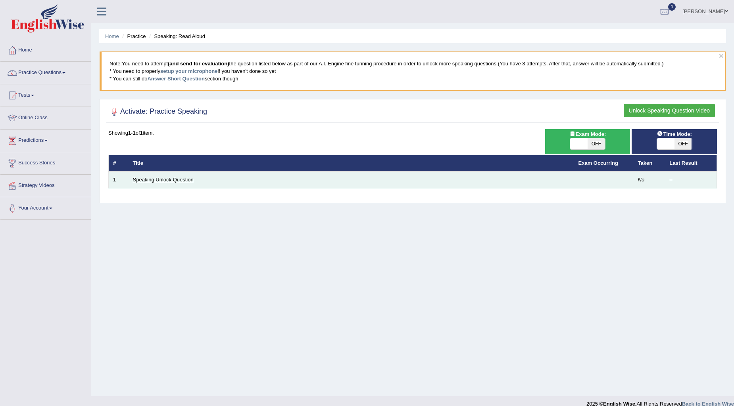
click at [148, 182] on link "Speaking Unlock Question" at bounding box center [163, 180] width 61 height 6
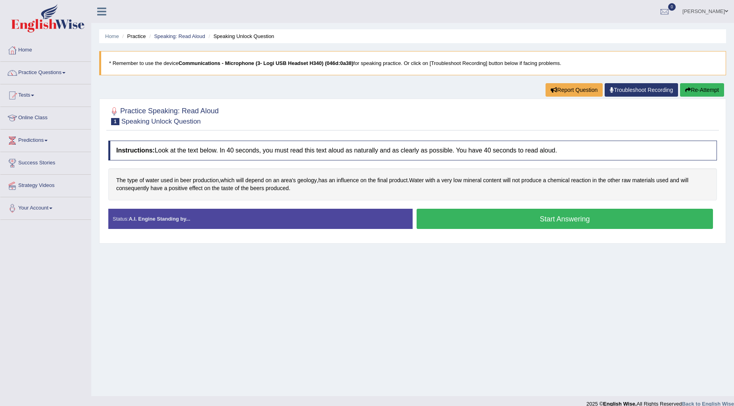
click at [517, 226] on button "Start Answering" at bounding box center [564, 219] width 296 height 20
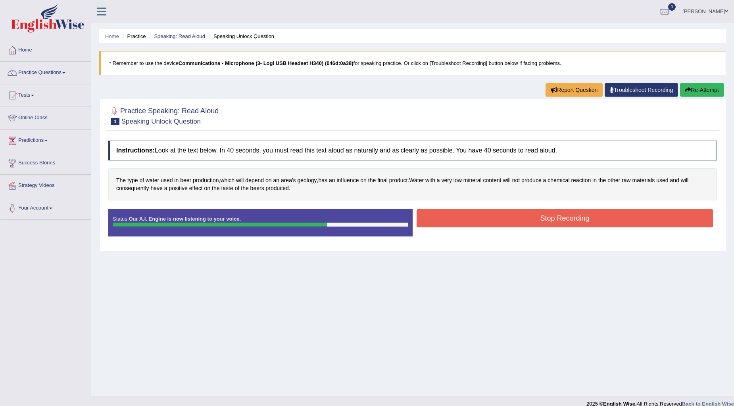
click at [563, 220] on button "Stop Recording" at bounding box center [564, 218] width 296 height 18
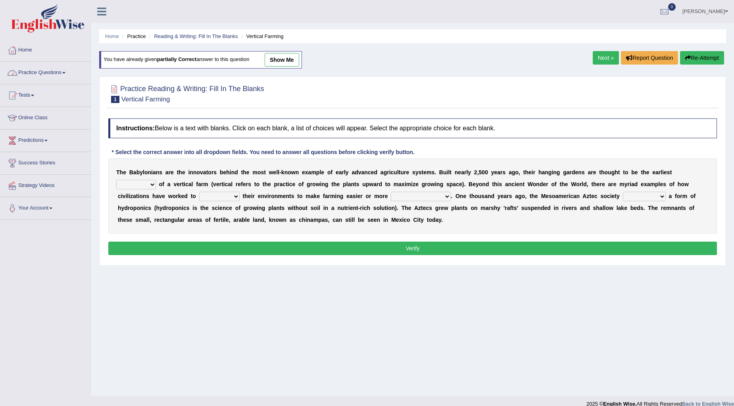
click at [65, 72] on link "Practice Questions" at bounding box center [45, 72] width 90 height 20
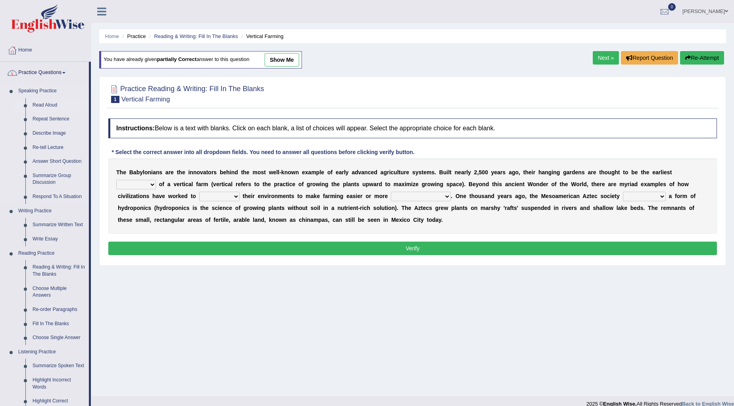
click at [48, 104] on link "Read Aloud" at bounding box center [59, 105] width 60 height 14
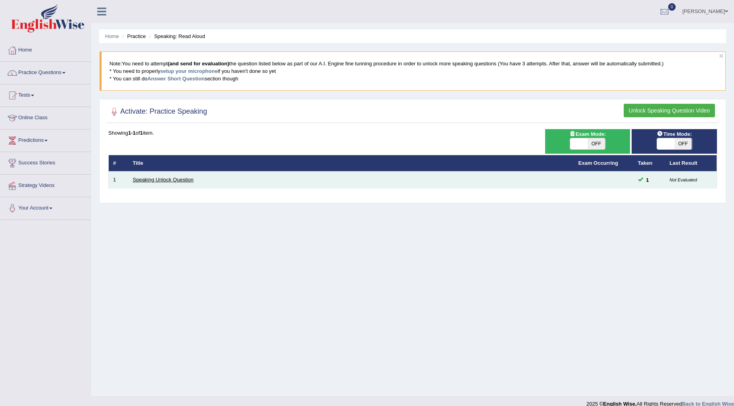
click at [183, 179] on link "Speaking Unlock Question" at bounding box center [163, 180] width 61 height 6
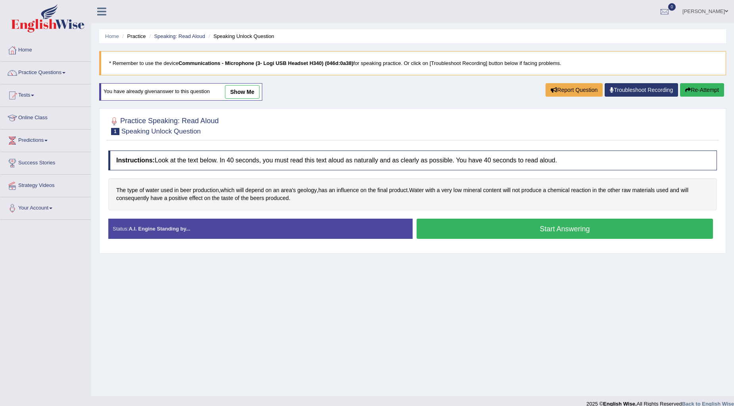
click at [481, 234] on button "Start Answering" at bounding box center [564, 229] width 296 height 20
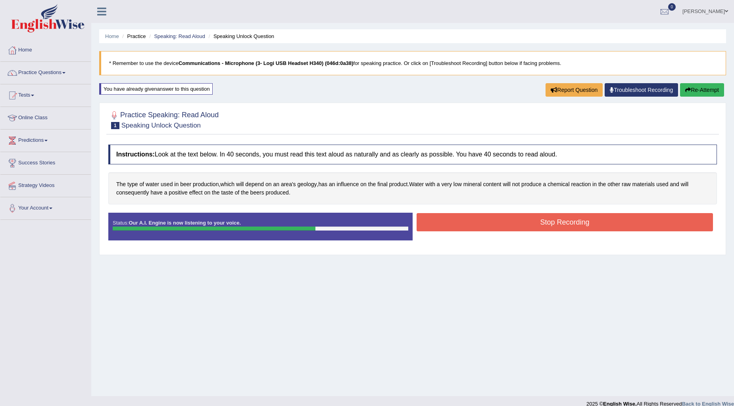
click at [452, 224] on button "Stop Recording" at bounding box center [564, 222] width 296 height 18
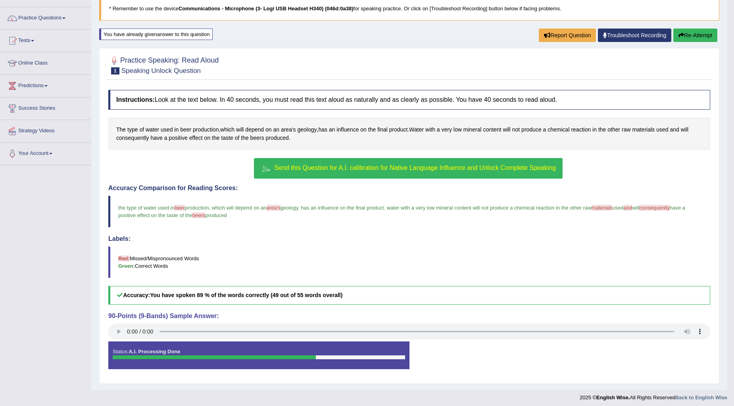
scroll to position [58, 0]
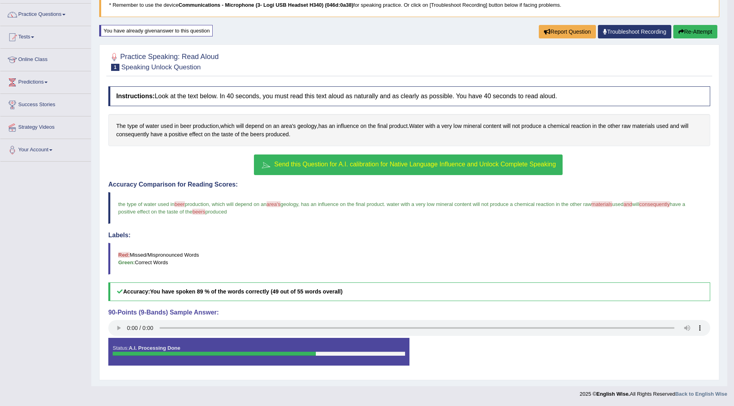
click at [675, 31] on button "Re-Attempt" at bounding box center [695, 31] width 44 height 13
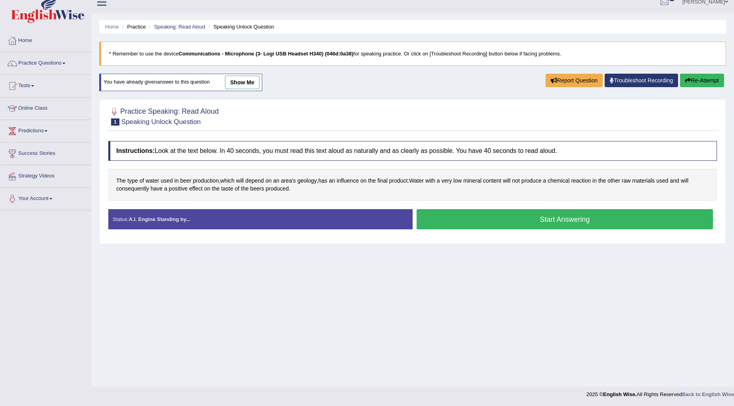
click at [244, 81] on link "show me" at bounding box center [242, 82] width 34 height 13
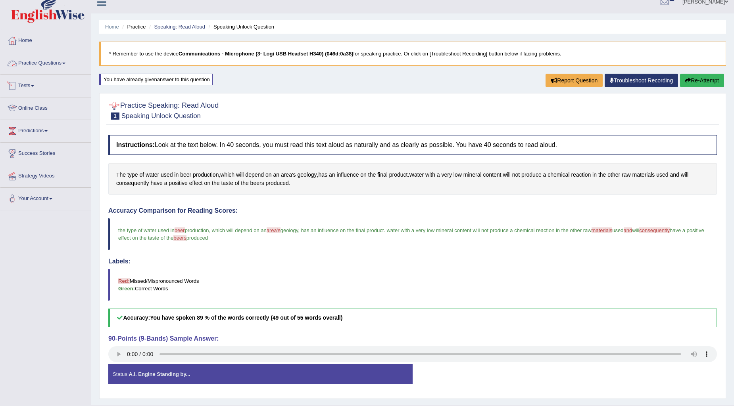
click at [57, 63] on link "Practice Questions" at bounding box center [45, 62] width 90 height 20
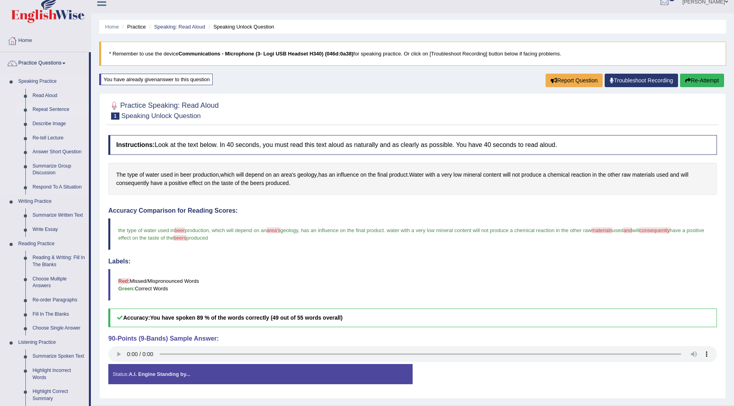
click at [44, 112] on link "Repeat Sentence" at bounding box center [59, 110] width 60 height 14
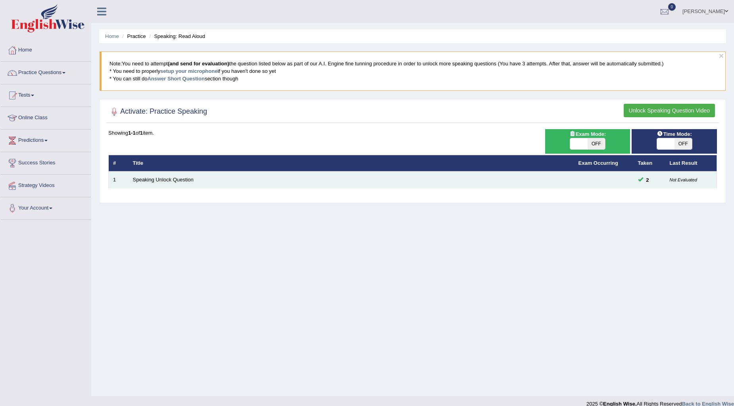
drag, startPoint x: 0, startPoint y: 0, endPoint x: 167, endPoint y: 175, distance: 242.0
click at [167, 175] on td "Speaking Unlock Question" at bounding box center [350, 180] width 445 height 17
click at [170, 179] on link "Speaking Unlock Question" at bounding box center [163, 180] width 61 height 6
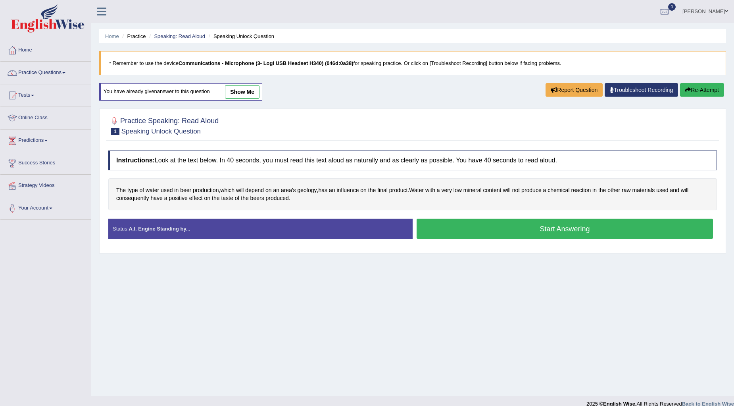
click at [57, 70] on link "Practice Questions" at bounding box center [45, 72] width 90 height 20
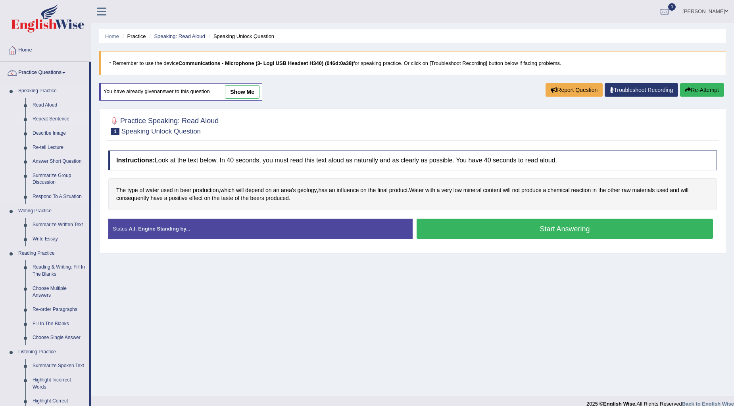
click at [44, 118] on link "Repeat Sentence" at bounding box center [59, 119] width 60 height 14
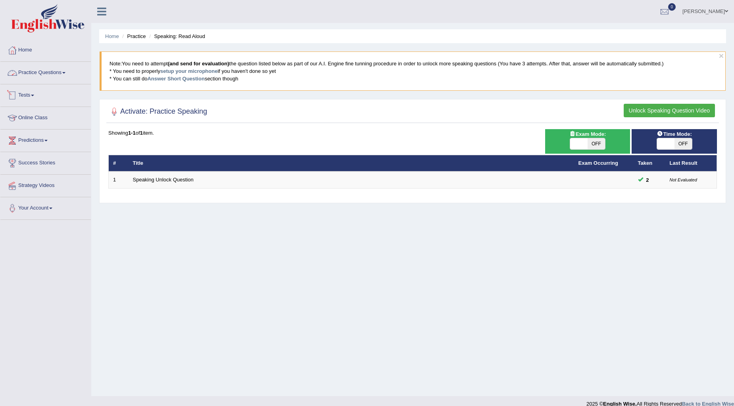
click at [31, 70] on link "Practice Questions" at bounding box center [45, 72] width 90 height 20
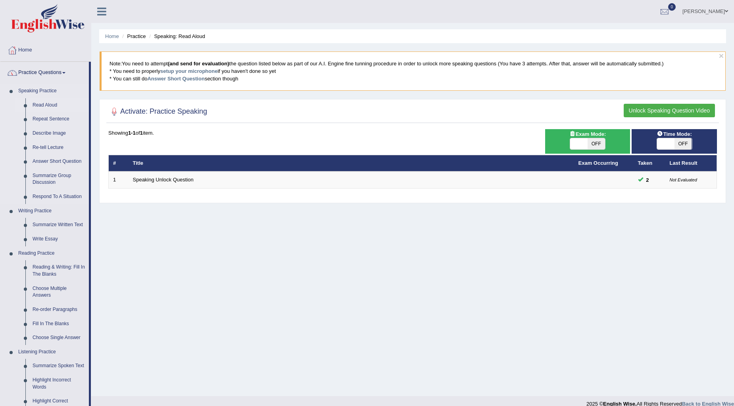
click at [37, 105] on link "Read Aloud" at bounding box center [59, 105] width 60 height 14
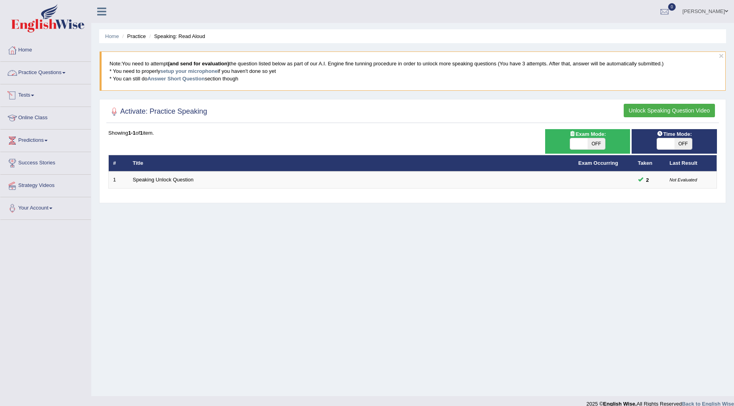
click at [44, 69] on link "Practice Questions" at bounding box center [45, 72] width 90 height 20
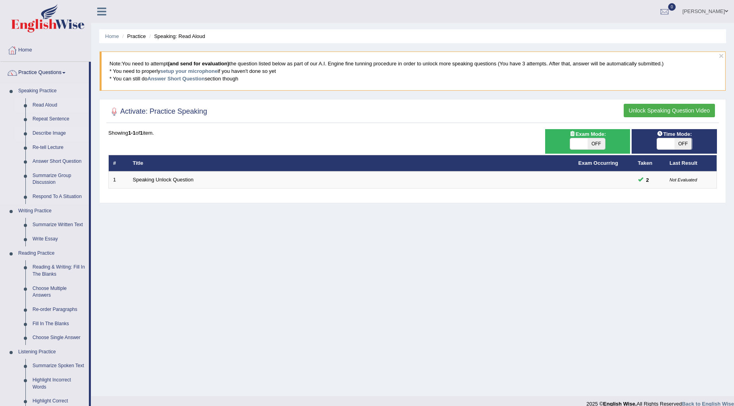
click at [56, 131] on link "Describe Image" at bounding box center [59, 133] width 60 height 14
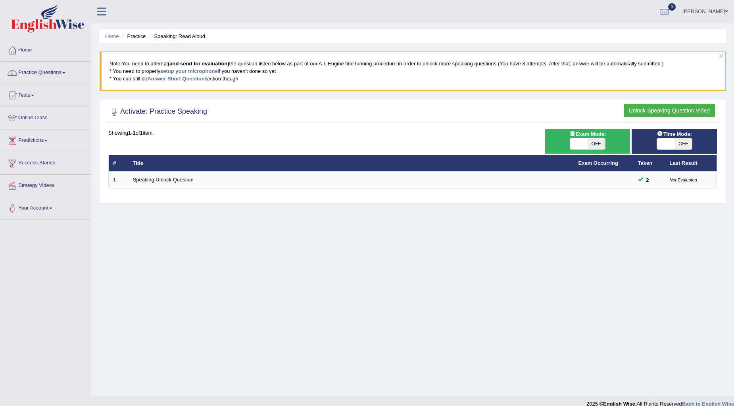
click at [146, 178] on link "Speaking Unlock Question" at bounding box center [163, 180] width 61 height 6
click at [63, 68] on link "Practice Questions" at bounding box center [45, 72] width 90 height 20
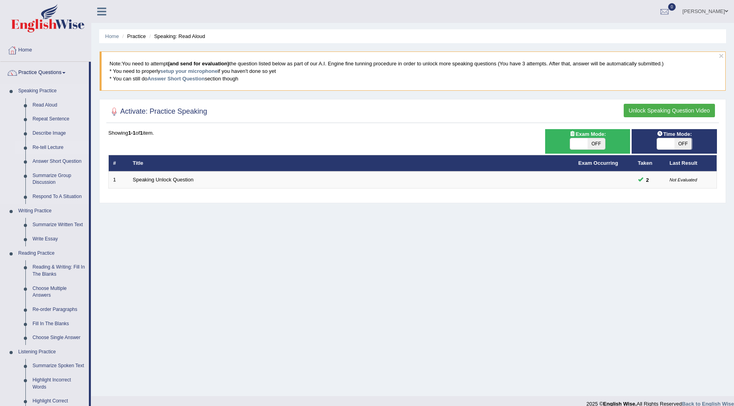
click at [53, 147] on link "Re-tell Lecture" at bounding box center [59, 148] width 60 height 14
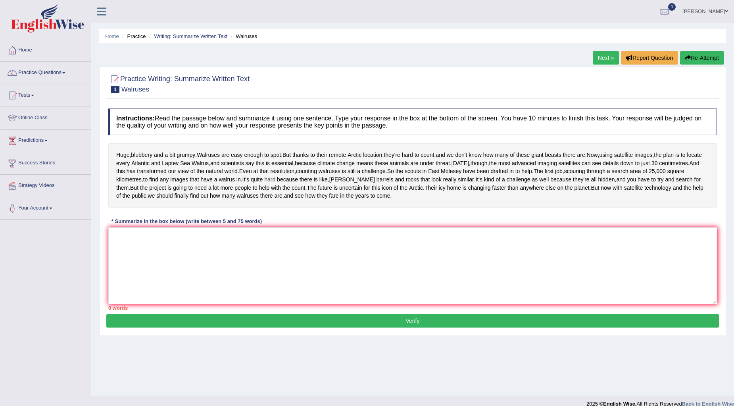
scroll to position [10, 0]
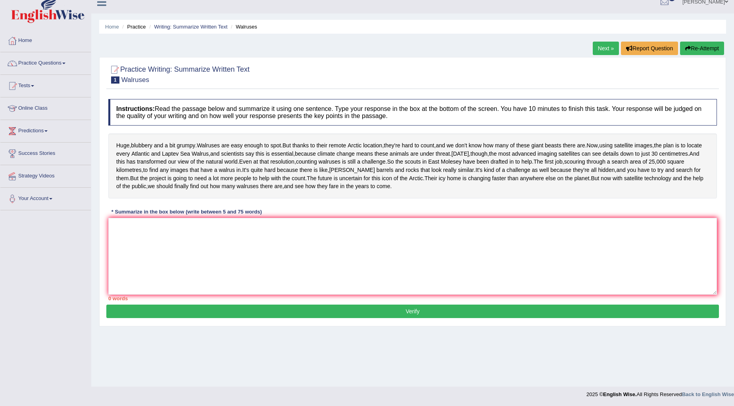
click at [33, 82] on link "Tests" at bounding box center [45, 85] width 90 height 20
click at [58, 58] on link "Practice Questions" at bounding box center [45, 62] width 90 height 20
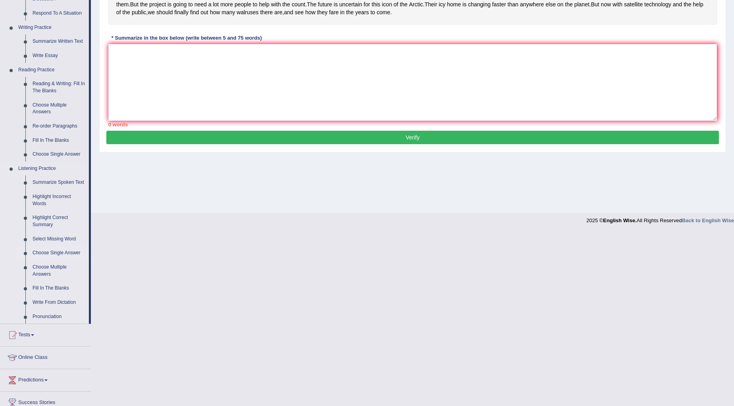
scroll to position [186, 0]
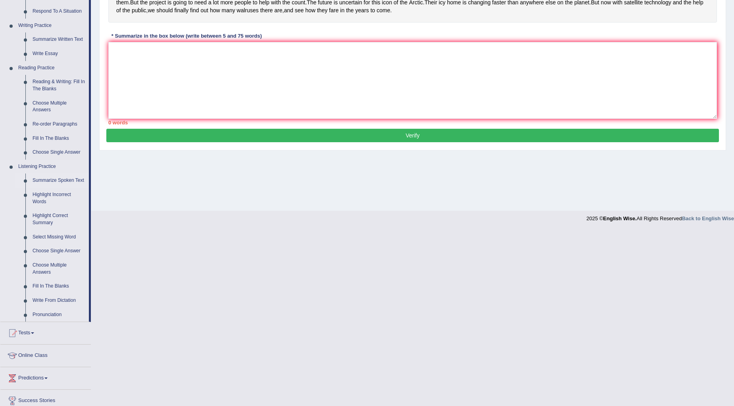
click at [56, 182] on link "Summarize Spoken Text" at bounding box center [59, 181] width 60 height 14
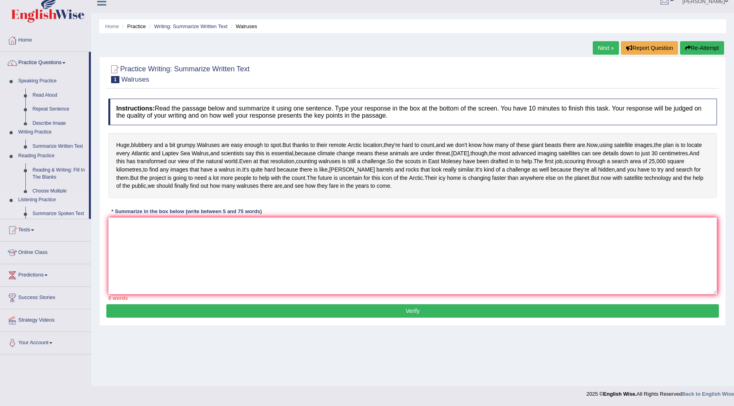
scroll to position [10, 0]
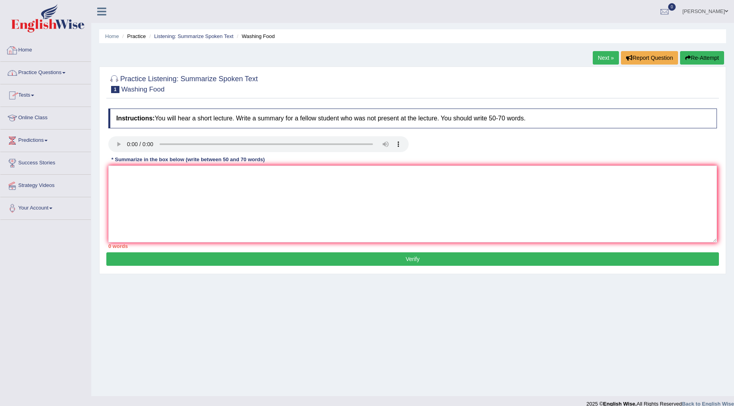
click at [34, 52] on link "Home" at bounding box center [45, 49] width 90 height 20
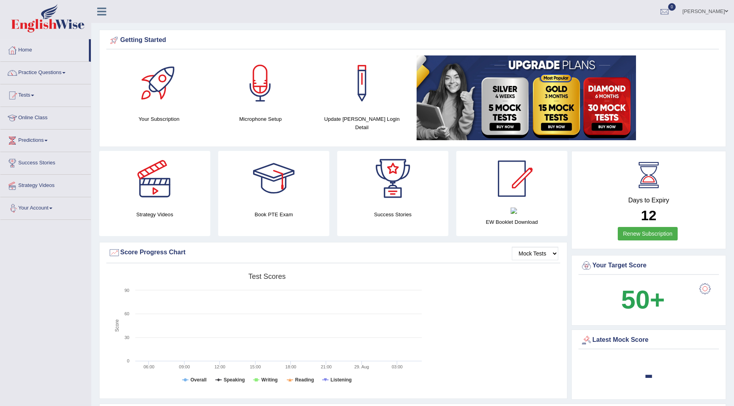
click at [49, 213] on link "Your Account" at bounding box center [45, 207] width 90 height 20
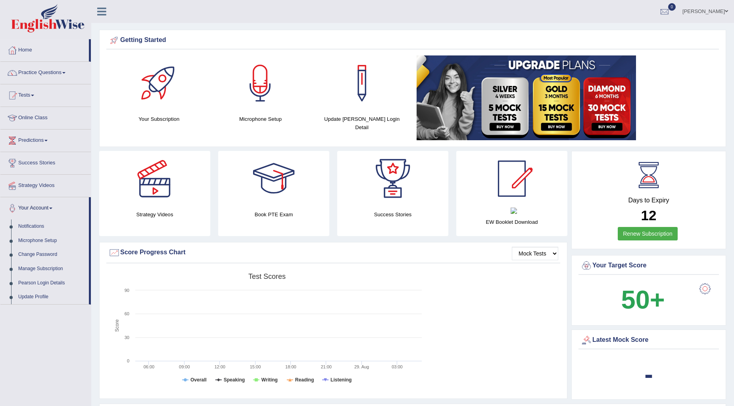
click at [49, 213] on link "Your Account" at bounding box center [44, 207] width 88 height 20
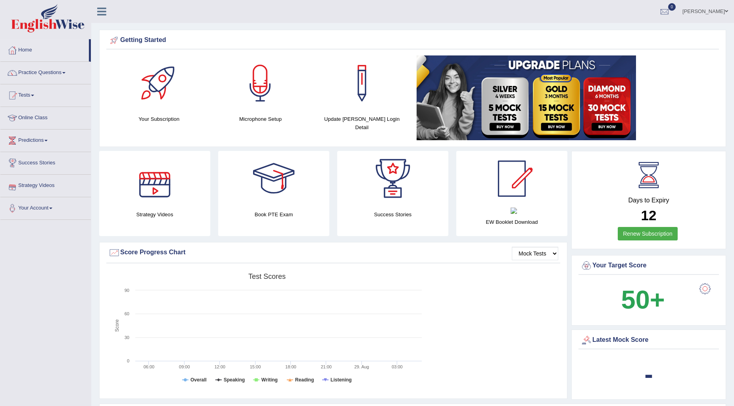
click at [627, 341] on div "Latest Mock Score" at bounding box center [648, 341] width 136 height 12
click at [624, 335] on div "Latest Mock Score" at bounding box center [648, 341] width 136 height 12
click at [623, 335] on div "Latest Mock Score" at bounding box center [648, 341] width 136 height 12
click at [628, 300] on b "50+" at bounding box center [643, 299] width 44 height 29
click at [69, 71] on link "Practice Questions" at bounding box center [45, 72] width 90 height 20
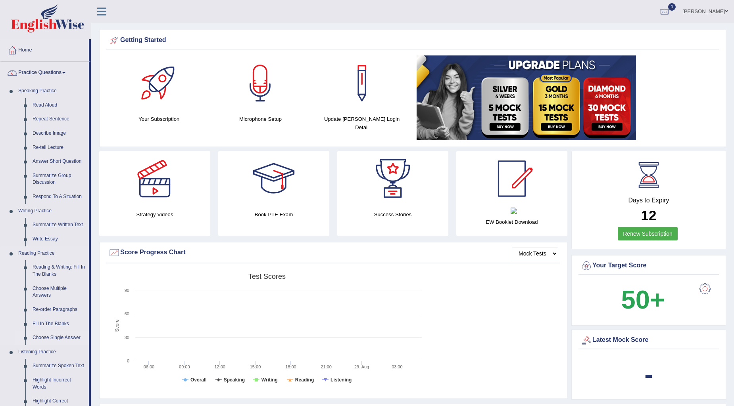
click at [69, 338] on link "Choose Single Answer" at bounding box center [59, 338] width 60 height 14
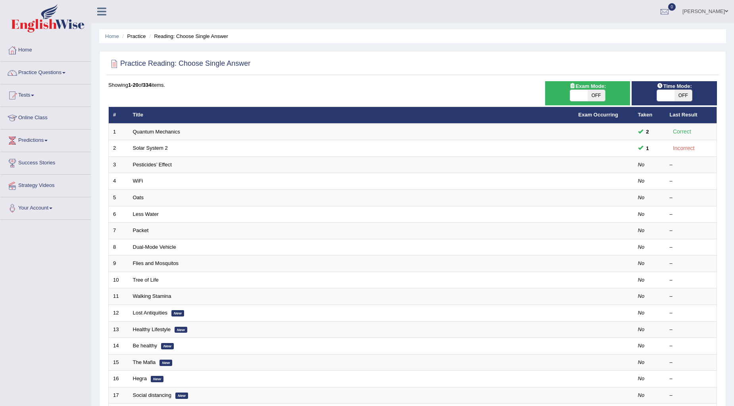
click at [147, 147] on link "Solar System 2" at bounding box center [150, 148] width 35 height 6
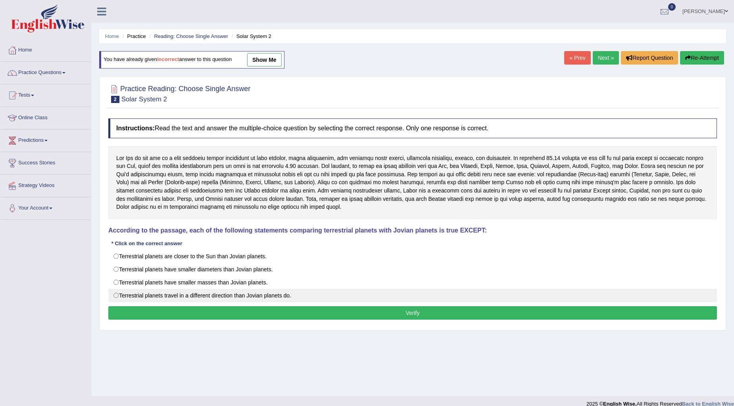
click at [127, 295] on label "Terrestrial planets travel in a different direction than Jovian planets do." at bounding box center [412, 295] width 608 height 13
radio input "true"
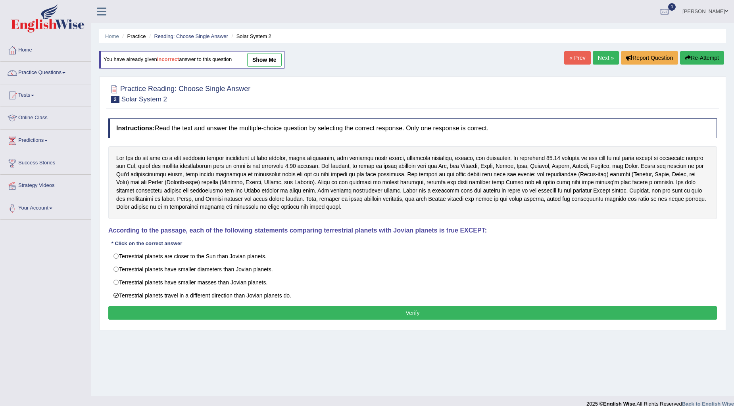
click at [180, 311] on button "Verify" at bounding box center [412, 312] width 608 height 13
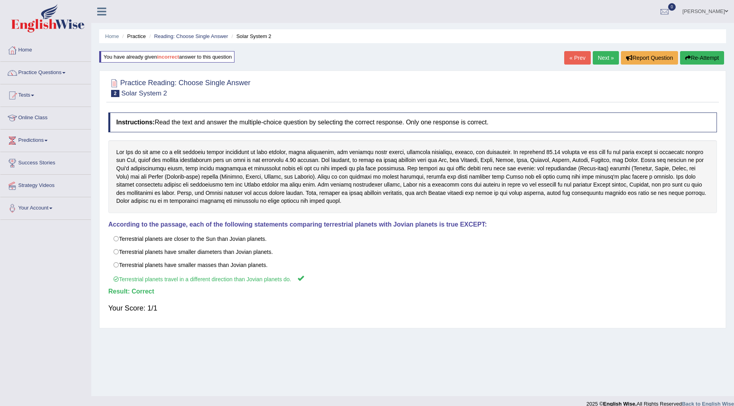
click at [601, 54] on link "Next »" at bounding box center [605, 57] width 26 height 13
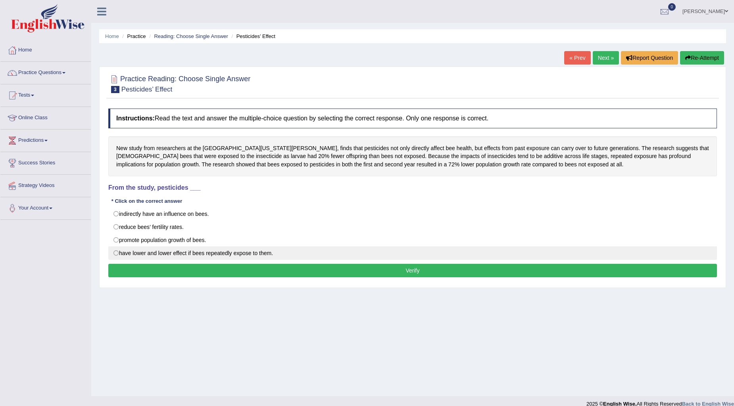
click at [117, 253] on label "have lower and lower effect if bees repeatedly expose to them." at bounding box center [412, 253] width 608 height 13
radio input "true"
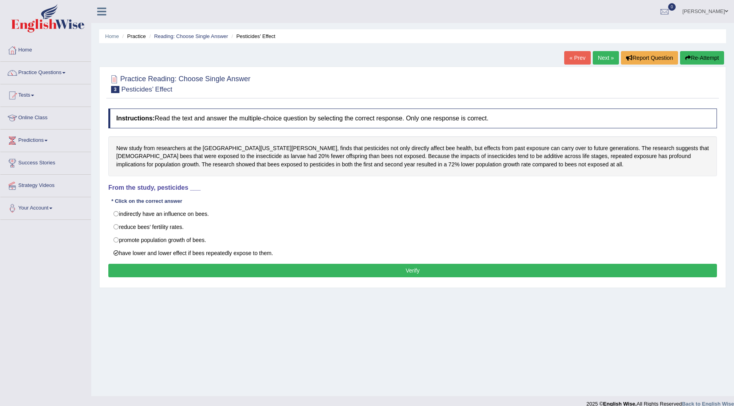
click at [159, 270] on button "Verify" at bounding box center [412, 270] width 608 height 13
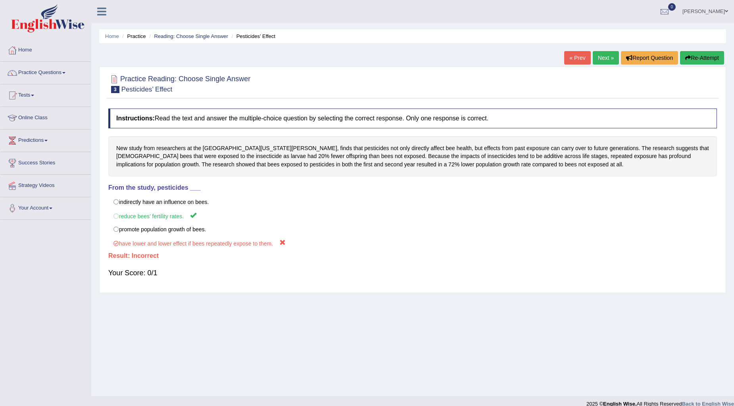
click at [604, 56] on link "Next »" at bounding box center [605, 57] width 26 height 13
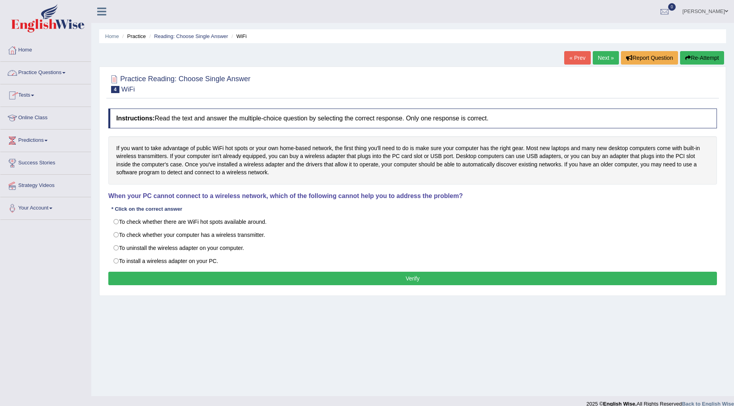
click at [59, 73] on link "Practice Questions" at bounding box center [45, 72] width 90 height 20
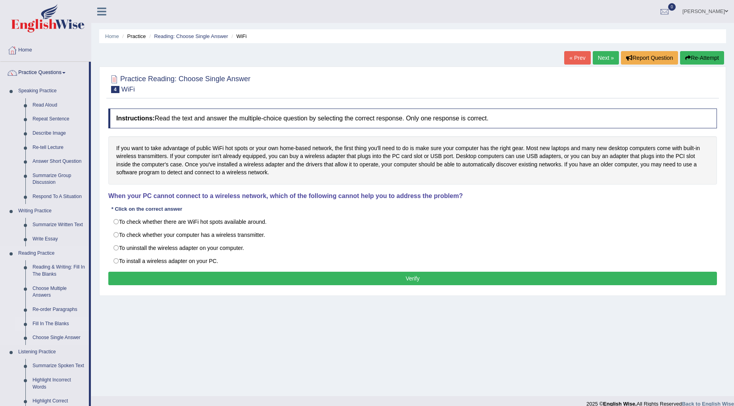
click at [59, 322] on link "Fill In The Blanks" at bounding box center [59, 324] width 60 height 14
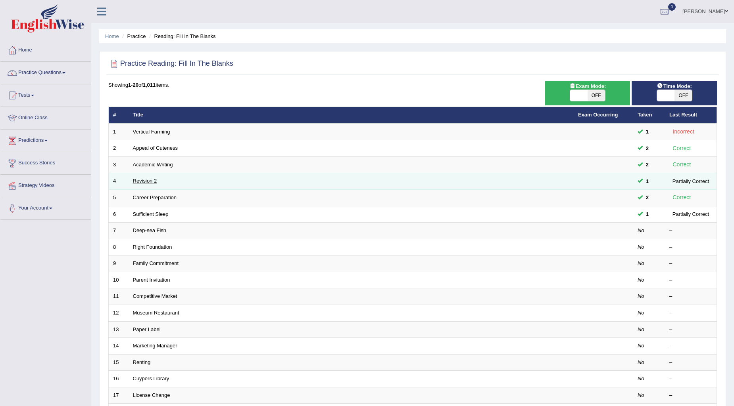
click at [140, 178] on link "Revision 2" at bounding box center [145, 181] width 24 height 6
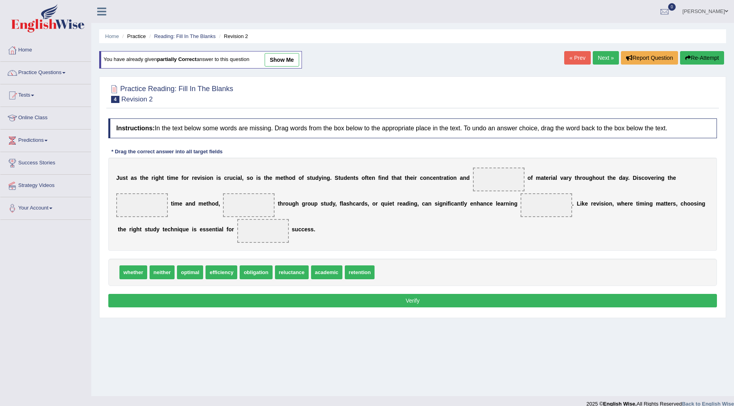
click at [303, 185] on div "J u s t a s t h e r i g h t t i m e f o r r e v i s i o n i s c r u c i a l , s…" at bounding box center [412, 204] width 608 height 93
click at [272, 83] on div at bounding box center [412, 93] width 608 height 24
click at [285, 16] on ul "[PERSON_NAME] Toggle navigation Username: 0481871912 Access Type: Online Subscr…" at bounding box center [509, 11] width 450 height 23
click at [488, 27] on div "Home Practice Reading: Fill In The Blanks Revision 2 You have already given par…" at bounding box center [412, 198] width 642 height 396
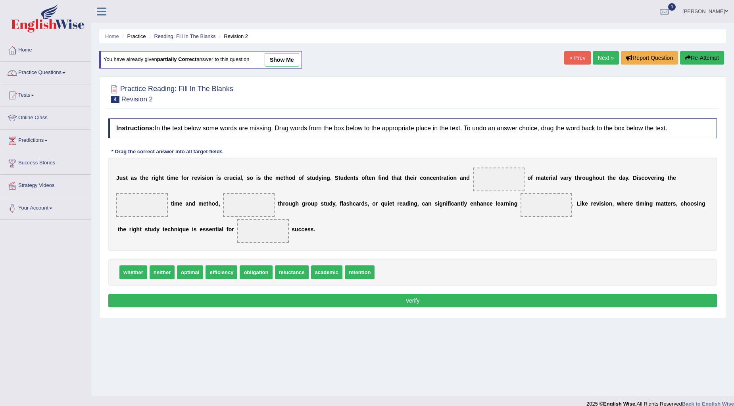
click at [104, 10] on icon at bounding box center [101, 11] width 9 height 10
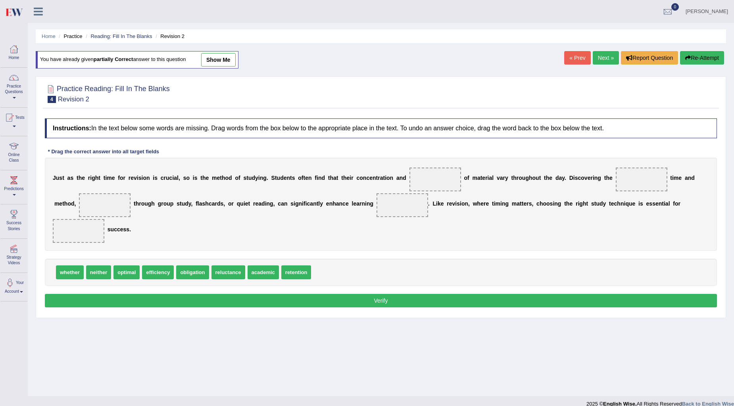
click at [34, 7] on icon at bounding box center [38, 11] width 9 height 10
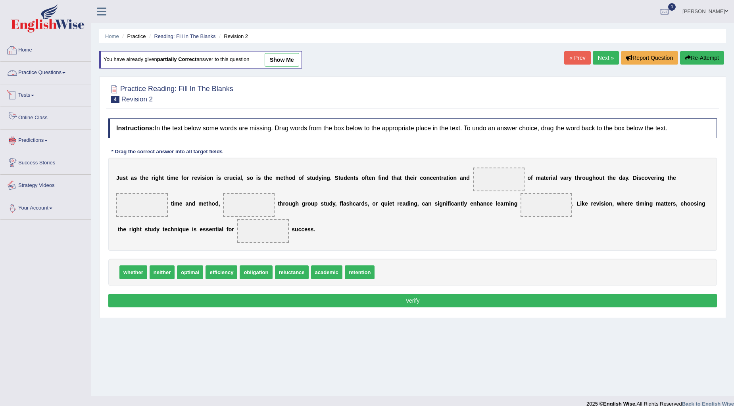
click at [64, 206] on link "Your Account" at bounding box center [45, 207] width 90 height 20
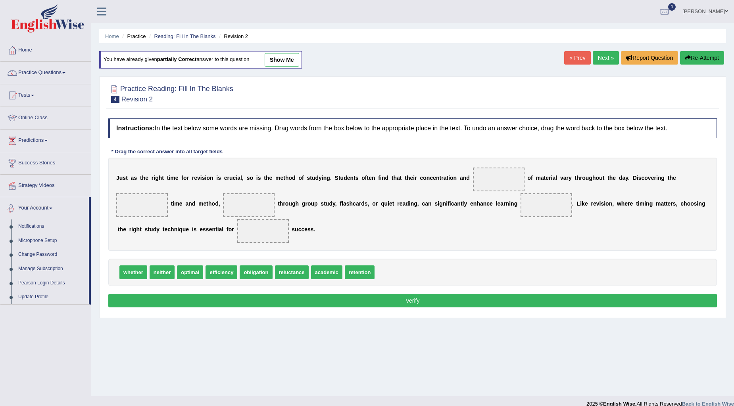
click at [49, 207] on link "Your Account" at bounding box center [44, 207] width 88 height 20
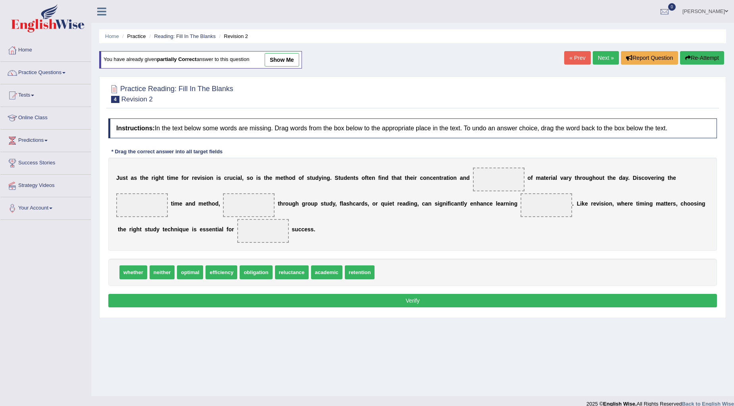
drag, startPoint x: 664, startPoint y: 0, endPoint x: 573, endPoint y: 23, distance: 94.0
click at [573, 23] on div "Toggle navigation Home Practice Questions Speaking Practice Read Aloud Repeat S…" at bounding box center [367, 206] width 734 height 412
click at [714, 9] on link "[PERSON_NAME]" at bounding box center [704, 10] width 57 height 21
click at [677, 103] on link "Log out" at bounding box center [690, 103] width 86 height 18
